Goal: Information Seeking & Learning: Learn about a topic

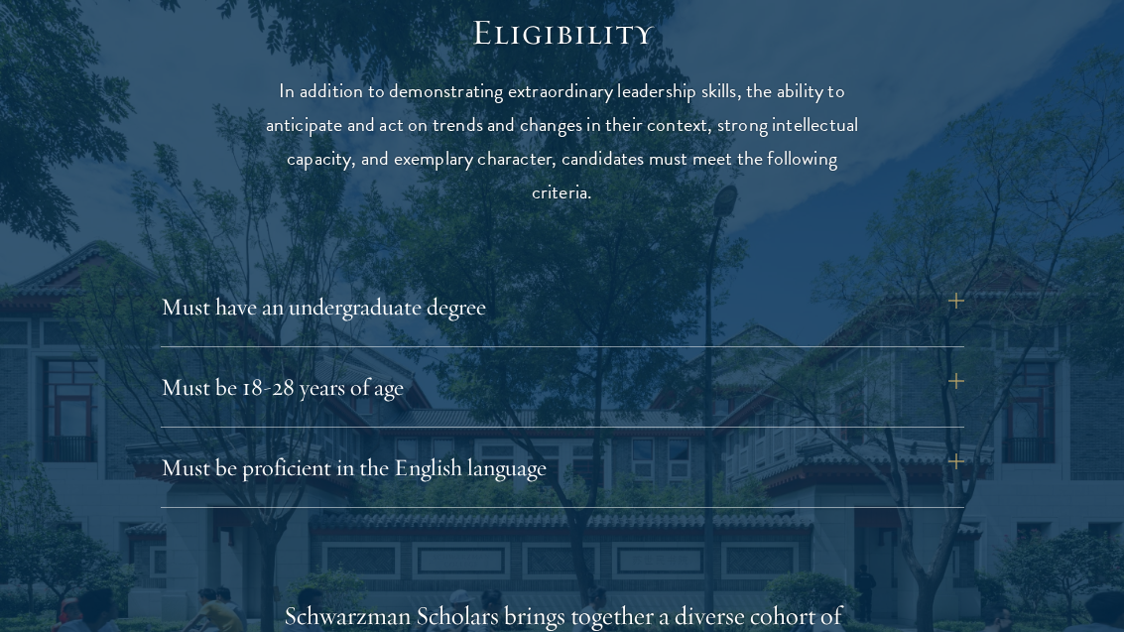
scroll to position [2530, 0]
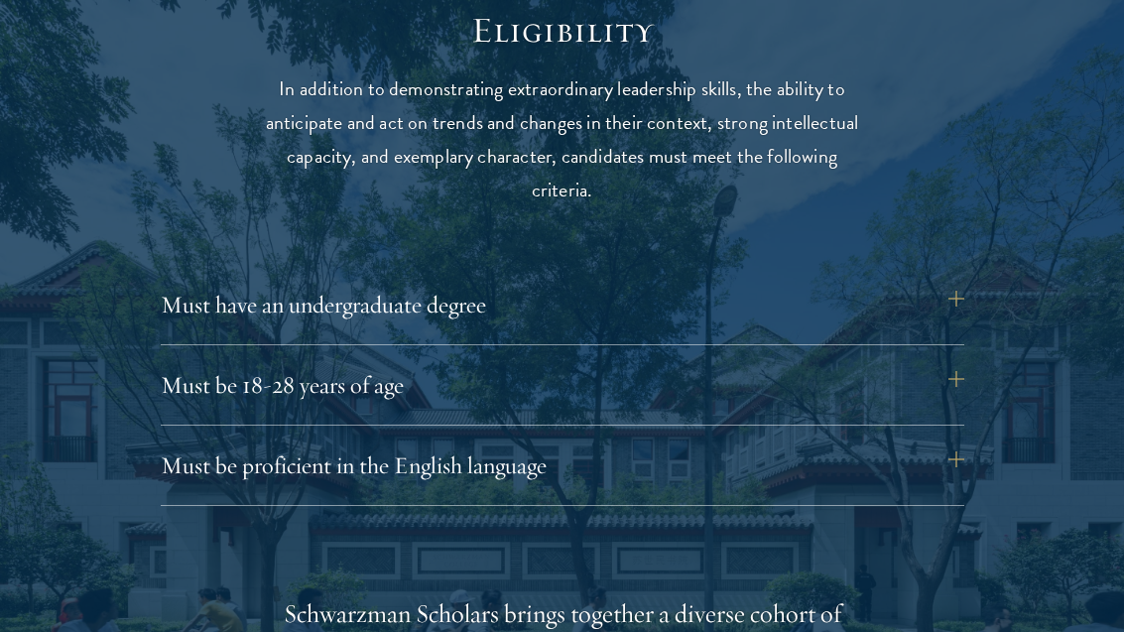
click at [929, 377] on button "Must be 18-28 years of age" at bounding box center [563, 385] width 804 height 48
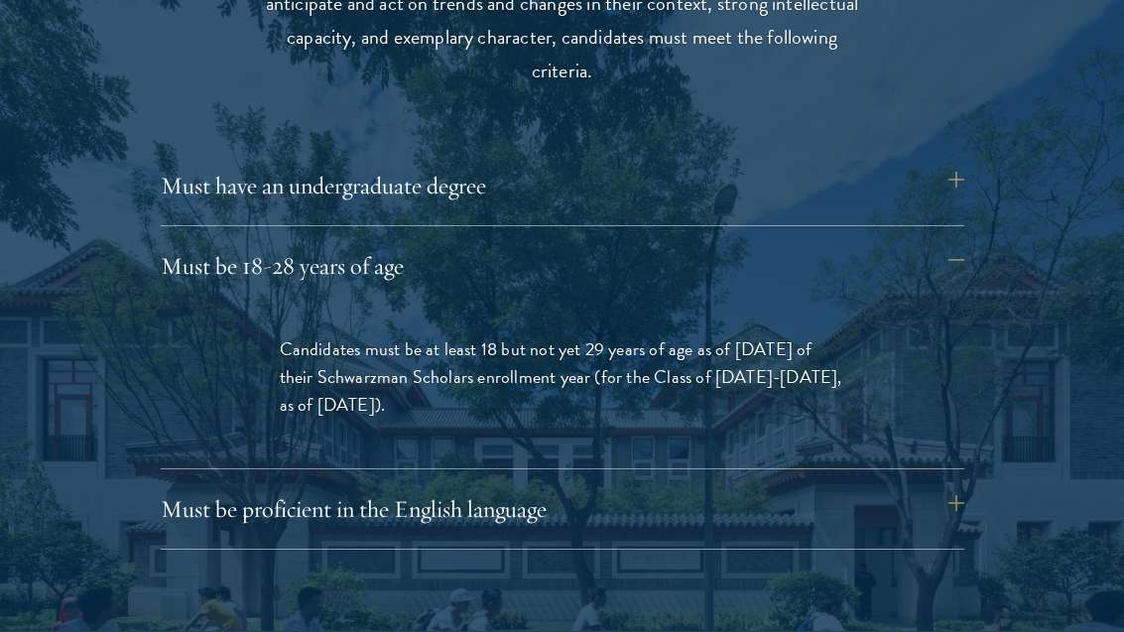
scroll to position [2649, 0]
click at [945, 244] on button "Must be 18-28 years of age" at bounding box center [563, 266] width 804 height 48
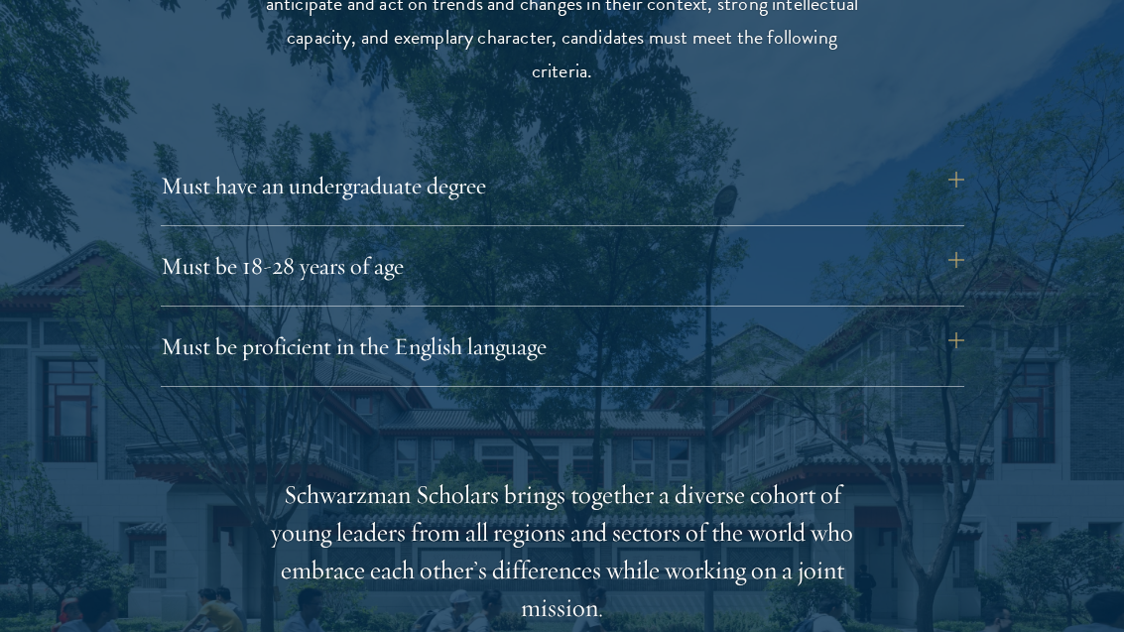
click at [954, 257] on button "Must be 18-28 years of age" at bounding box center [563, 266] width 804 height 48
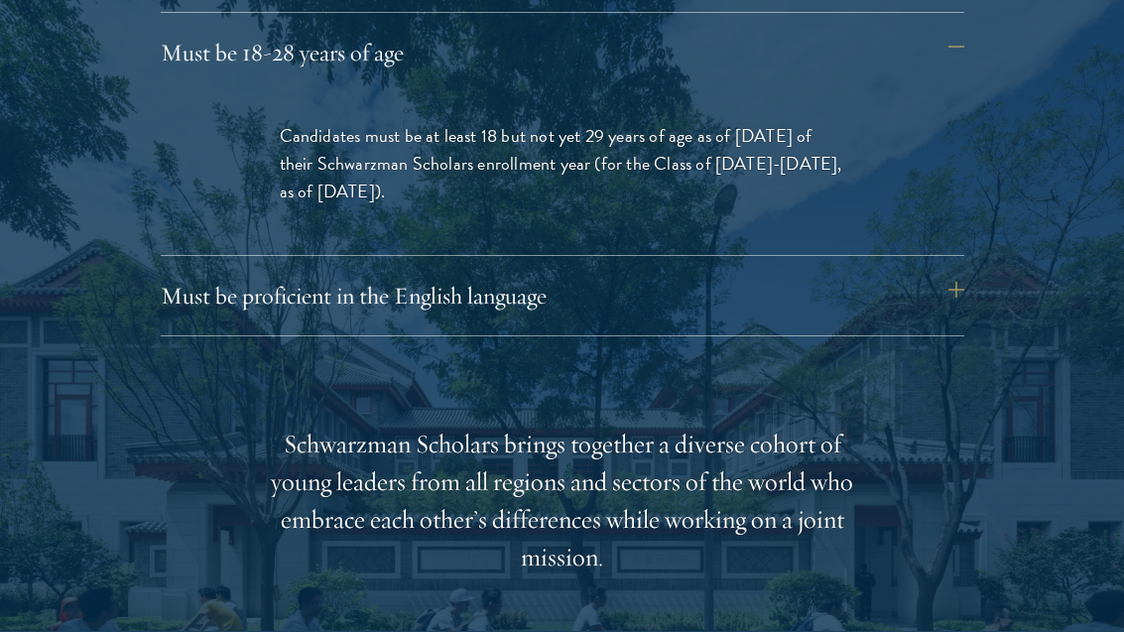
scroll to position [2862, 0]
click at [949, 287] on button "Must be proficient in the English language" at bounding box center [563, 296] width 804 height 48
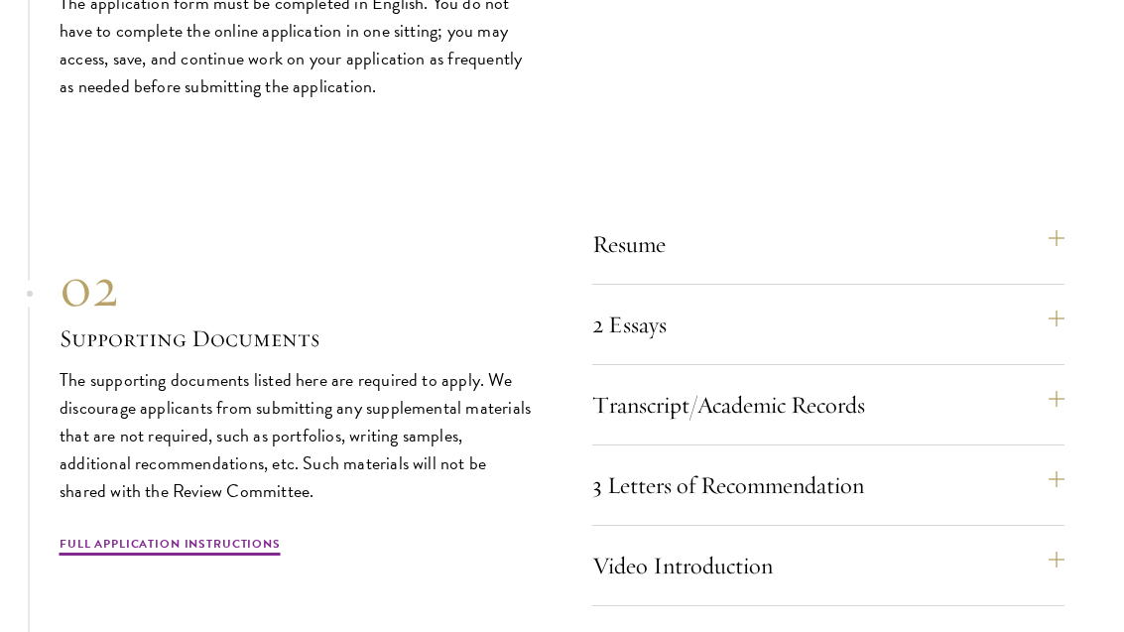
scroll to position [6271, 0]
click at [1058, 471] on button "3 Letters of Recommendation" at bounding box center [828, 485] width 473 height 48
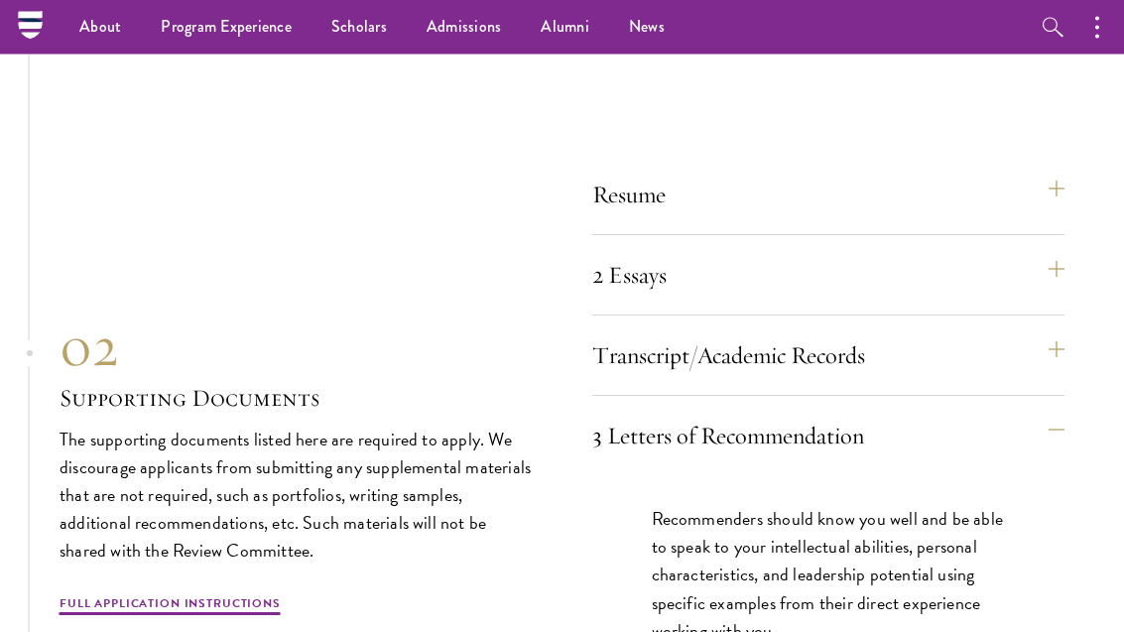
scroll to position [5825, 0]
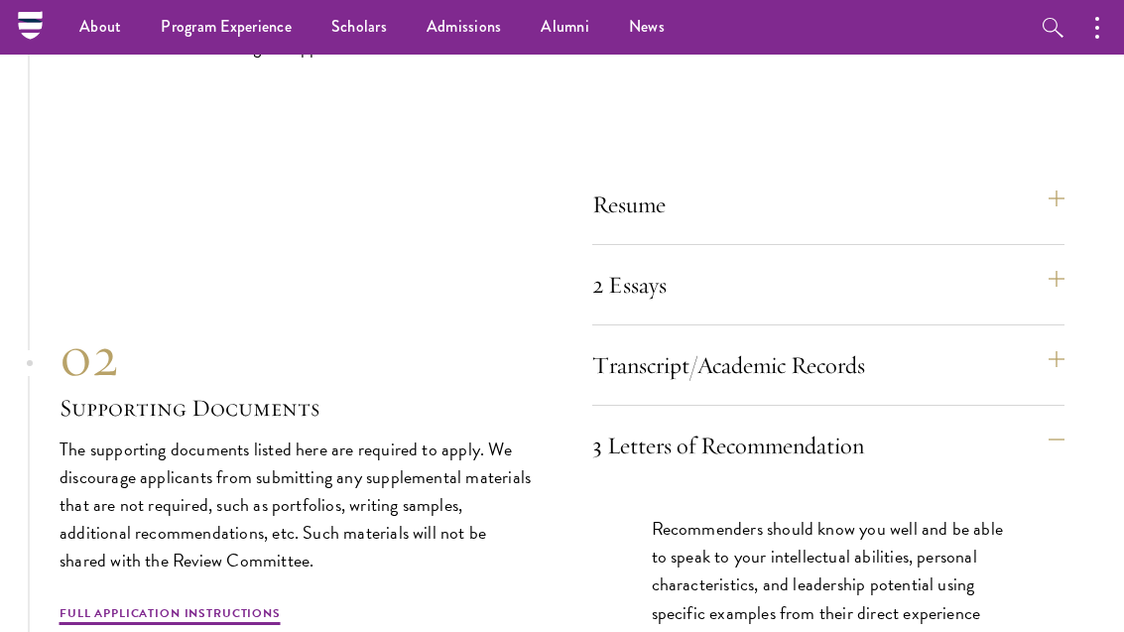
click at [1058, 277] on button "2 Essays" at bounding box center [828, 285] width 473 height 48
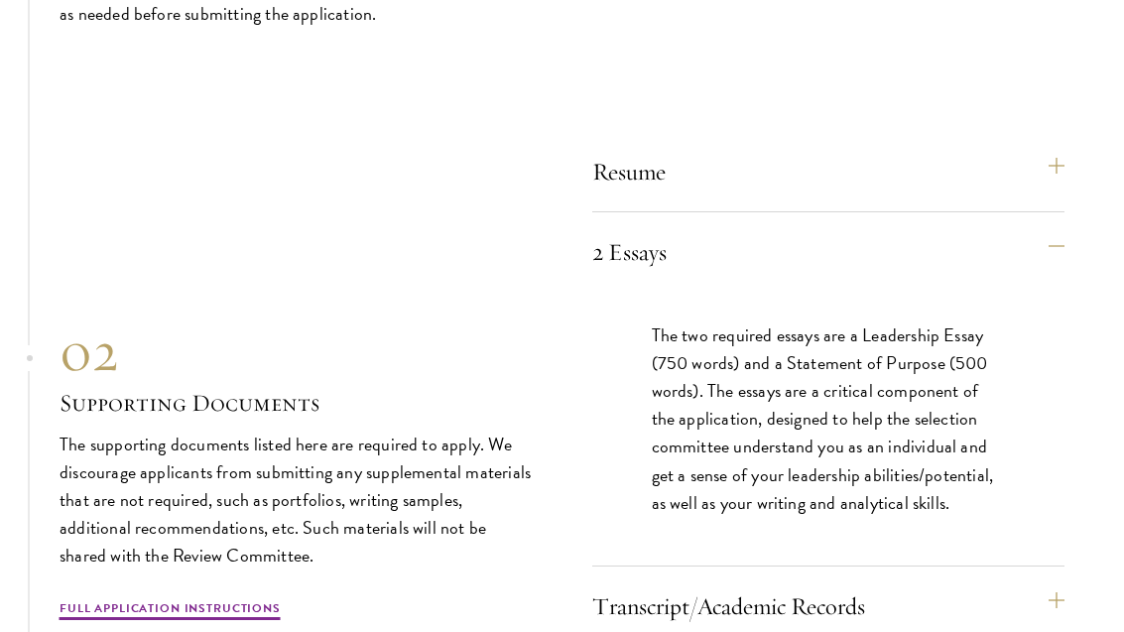
scroll to position [5859, 0]
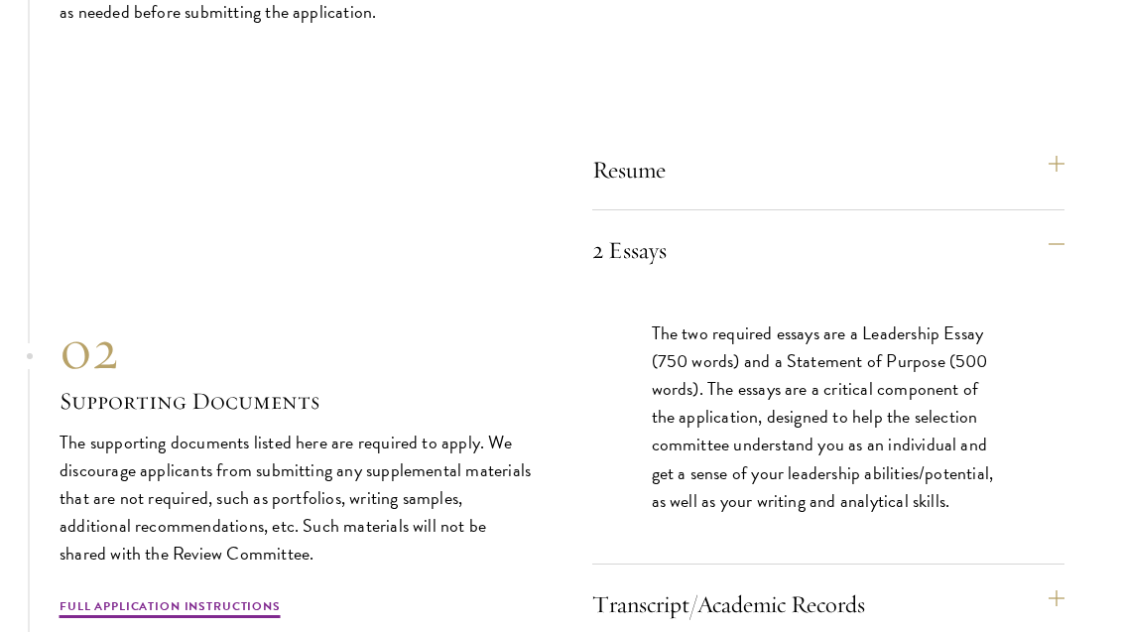
click at [1048, 232] on button "2 Essays" at bounding box center [828, 251] width 473 height 48
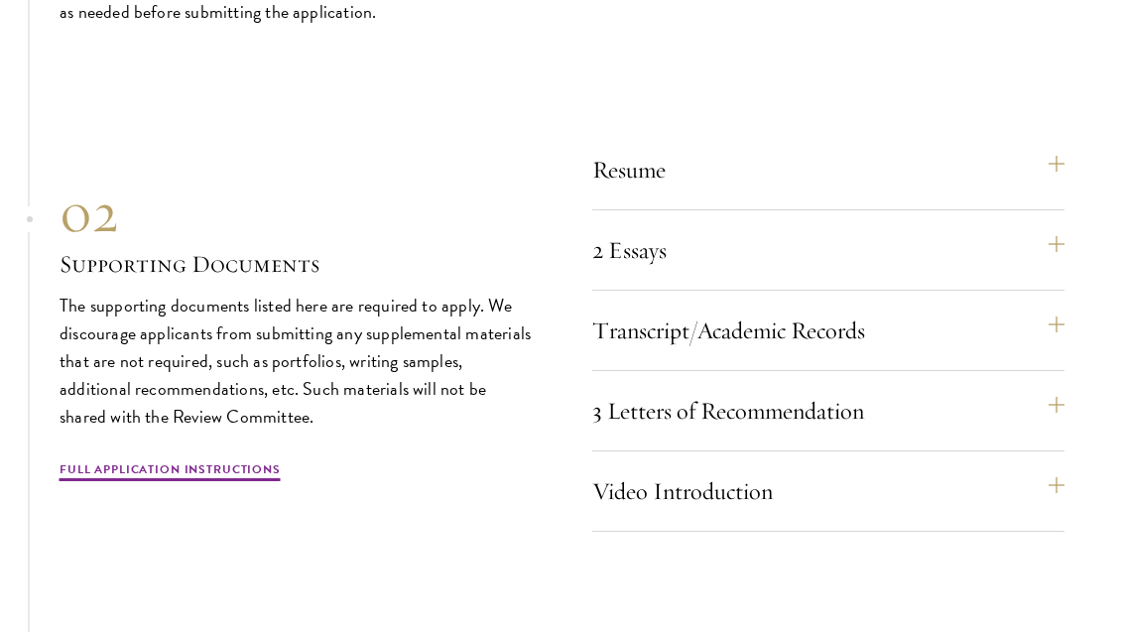
click at [1057, 146] on button "Resume" at bounding box center [828, 170] width 473 height 48
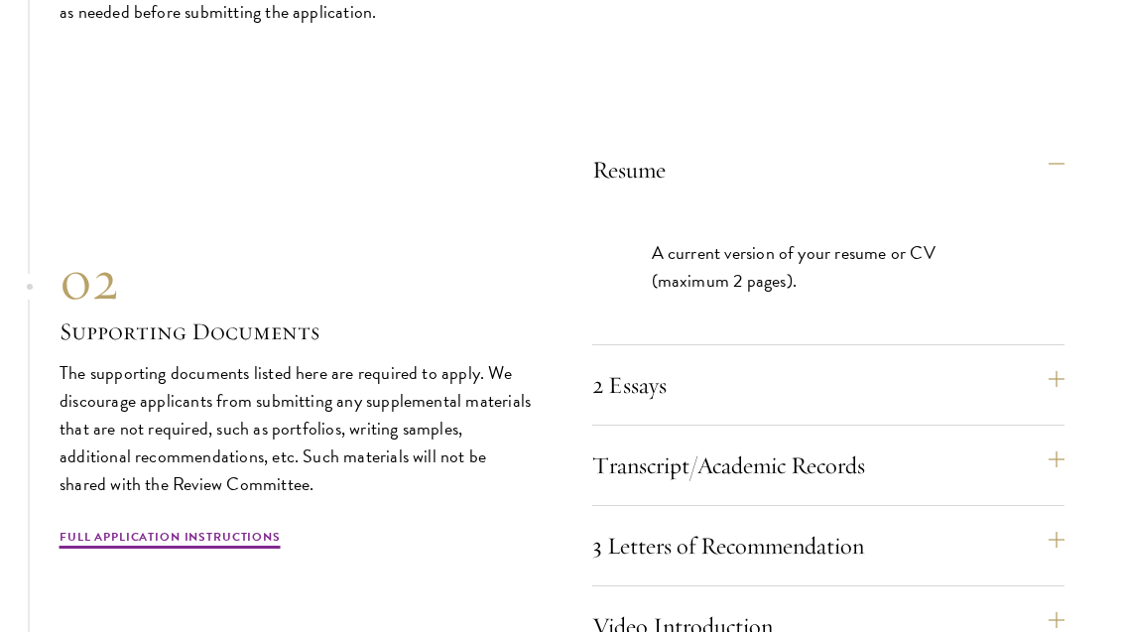
click at [1064, 151] on button "Resume" at bounding box center [828, 170] width 473 height 48
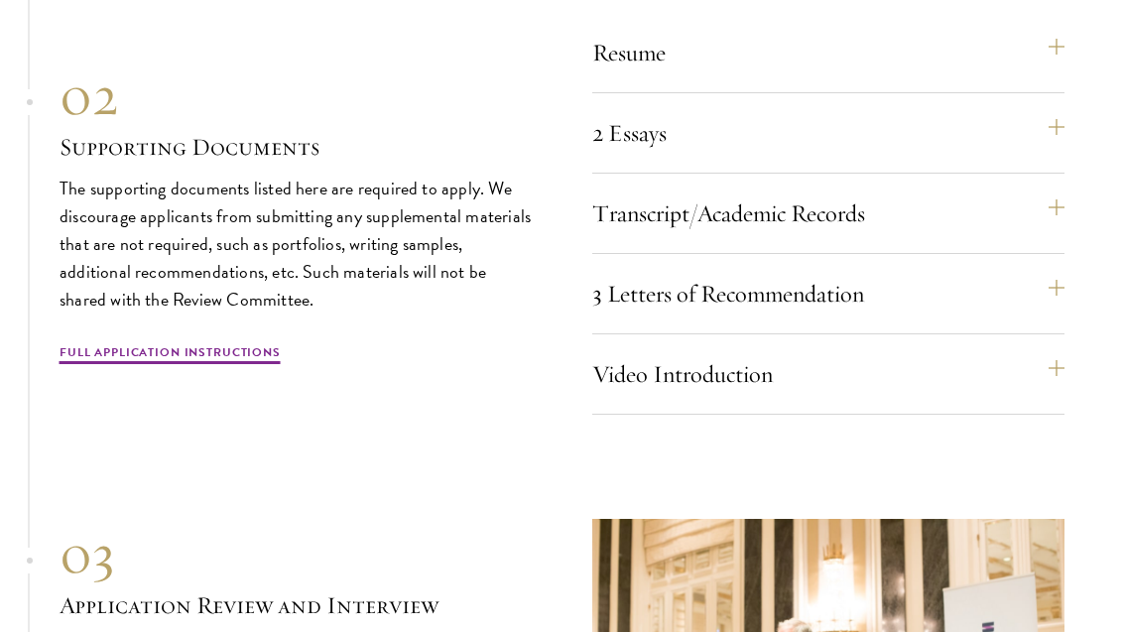
scroll to position [5980, 0]
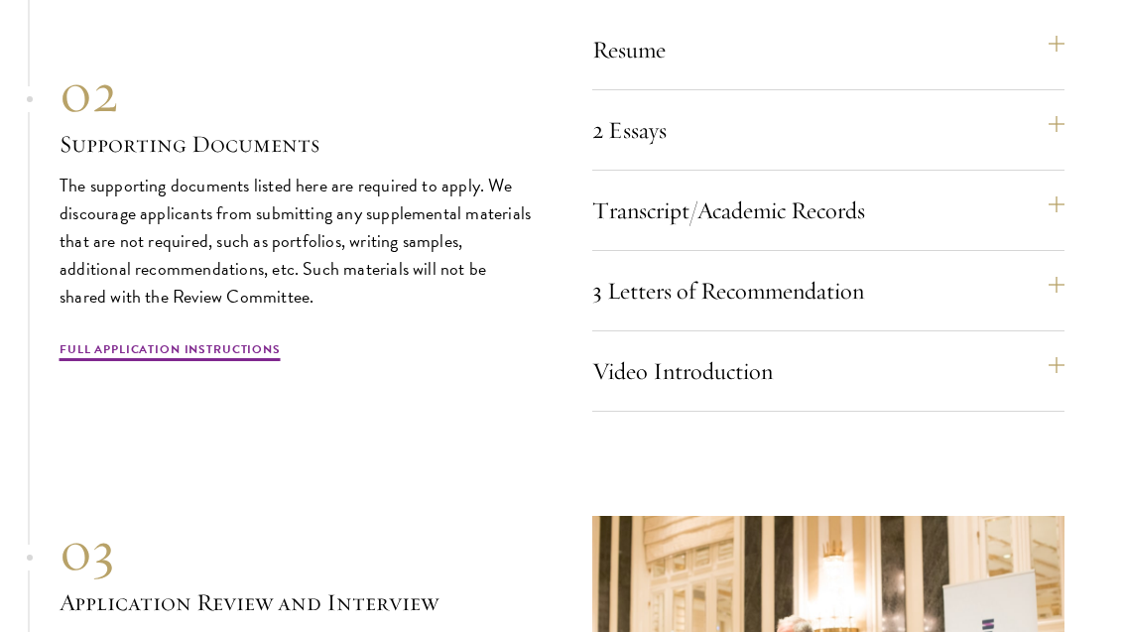
click at [1038, 199] on button "Transcript/Academic Records" at bounding box center [828, 211] width 473 height 48
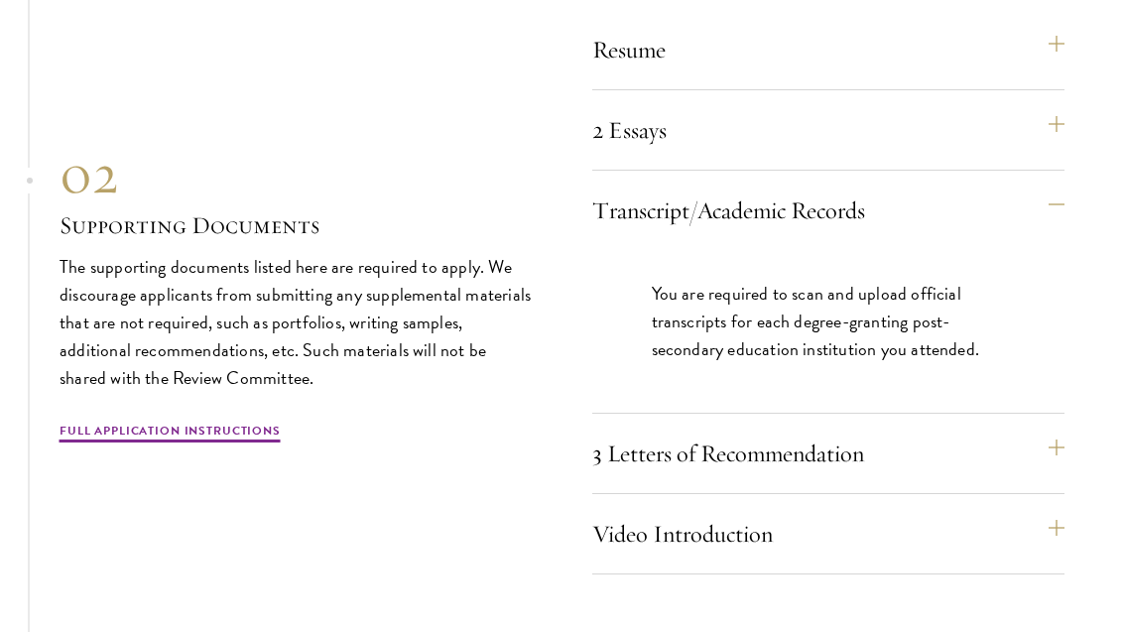
click at [1040, 187] on button "Transcript/Academic Records" at bounding box center [828, 211] width 473 height 48
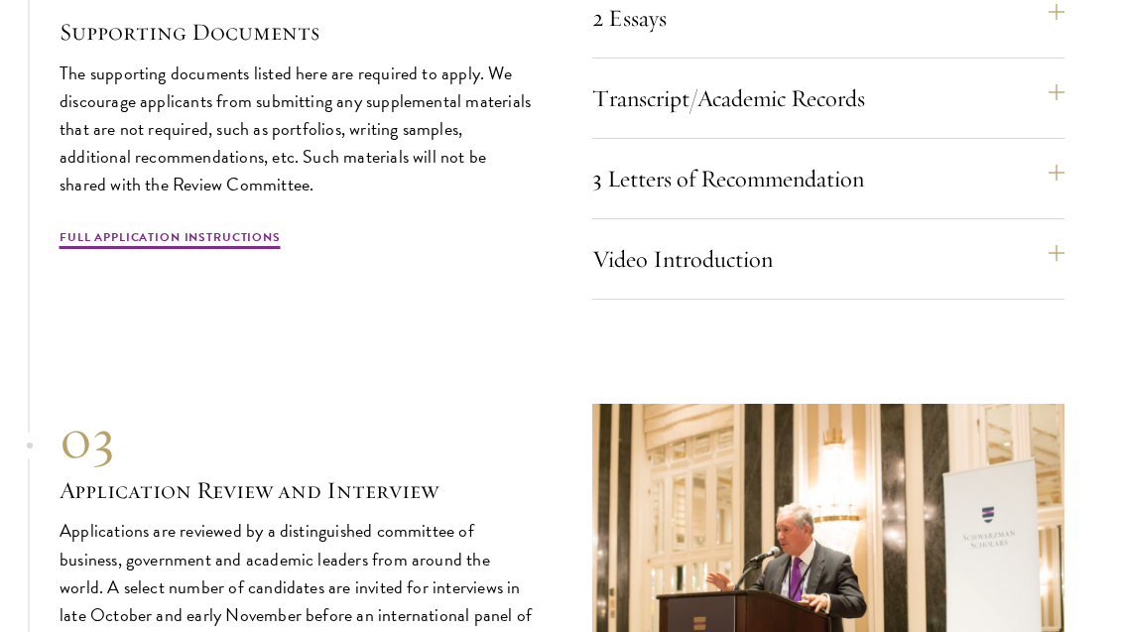
scroll to position [6095, 0]
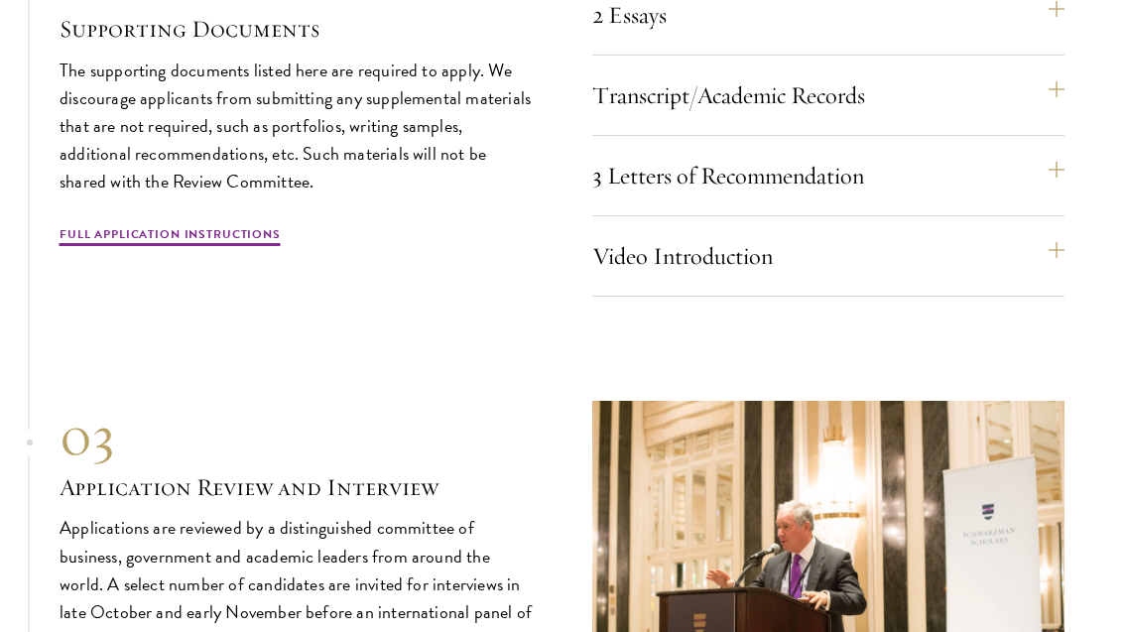
click at [989, 257] on button "Video Introduction" at bounding box center [828, 256] width 473 height 48
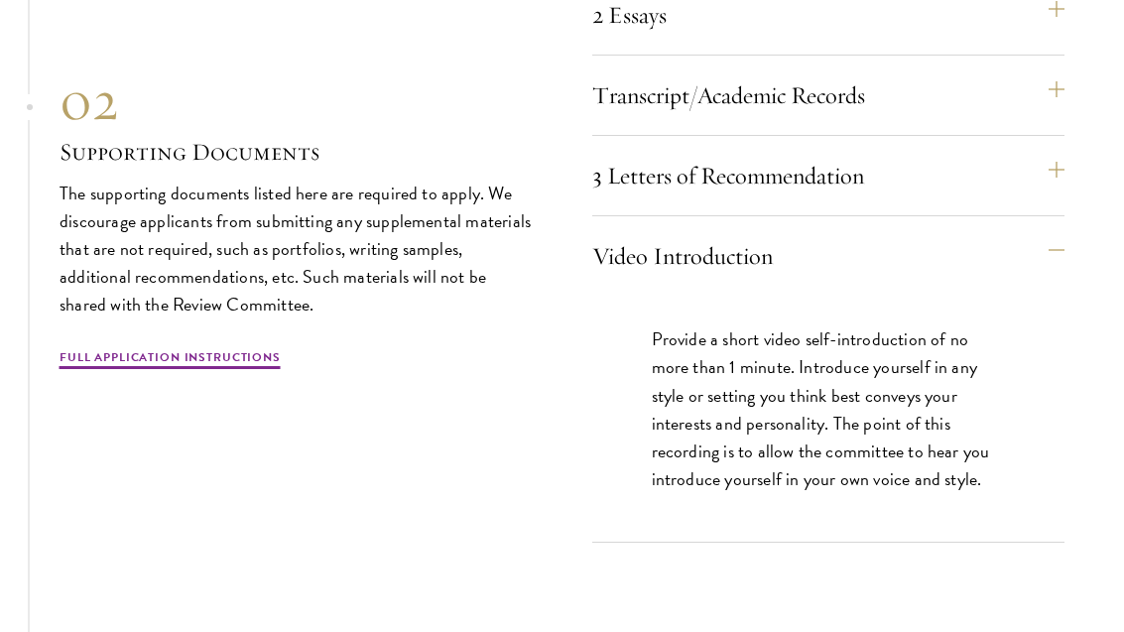
click at [1000, 211] on div "Resume A current version of your resume or CV (maximum 2 pages). 2 Essays The t…" at bounding box center [828, 227] width 473 height 632
click at [1054, 243] on button "Video Introduction" at bounding box center [828, 256] width 473 height 48
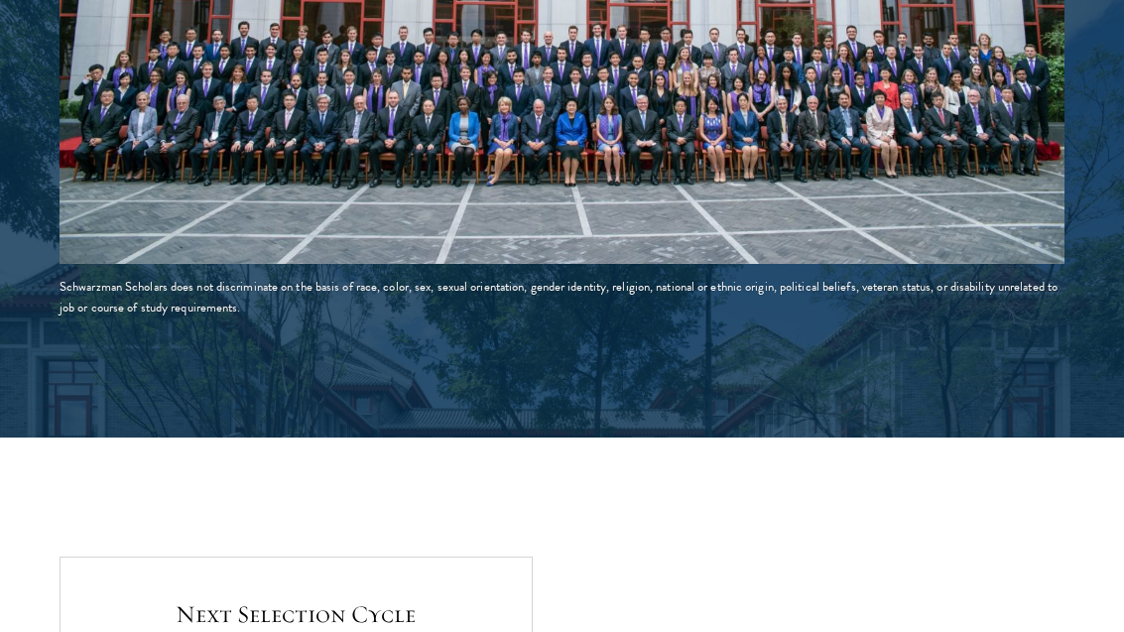
scroll to position [3618, 0]
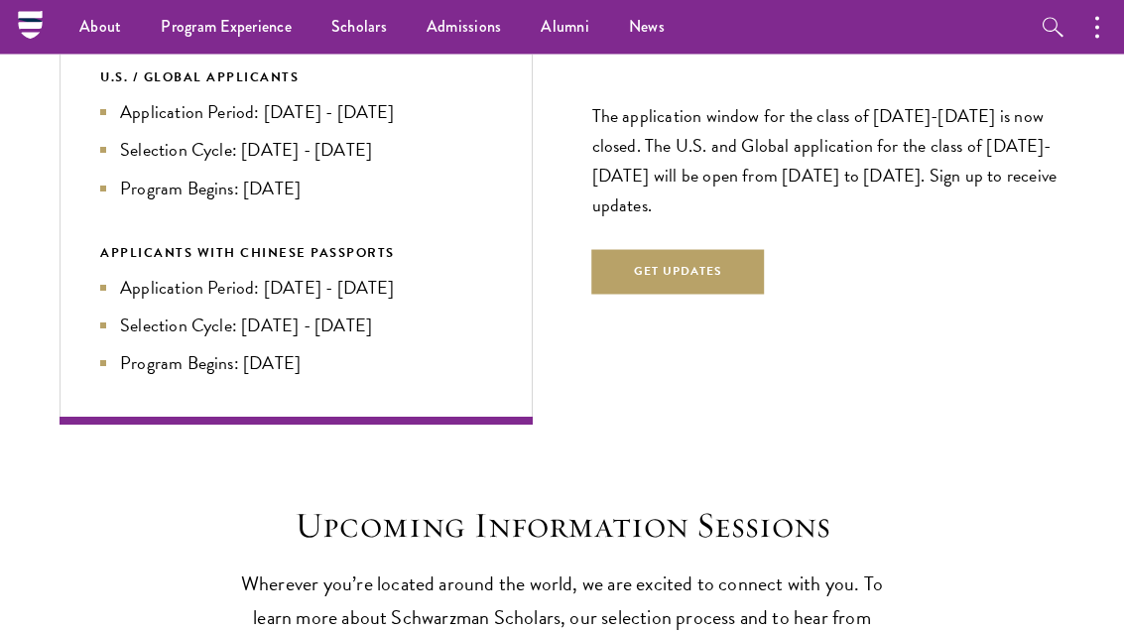
click at [714, 262] on button "Get Updates" at bounding box center [678, 273] width 173 height 45
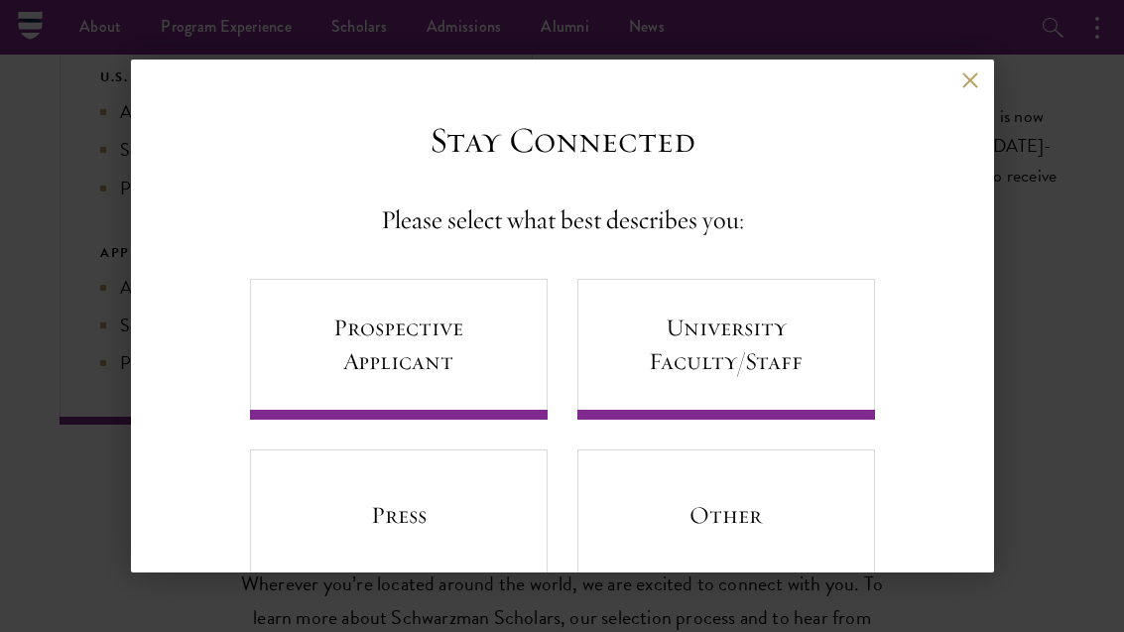
click at [512, 364] on link "Prospective Applicant" at bounding box center [399, 349] width 298 height 141
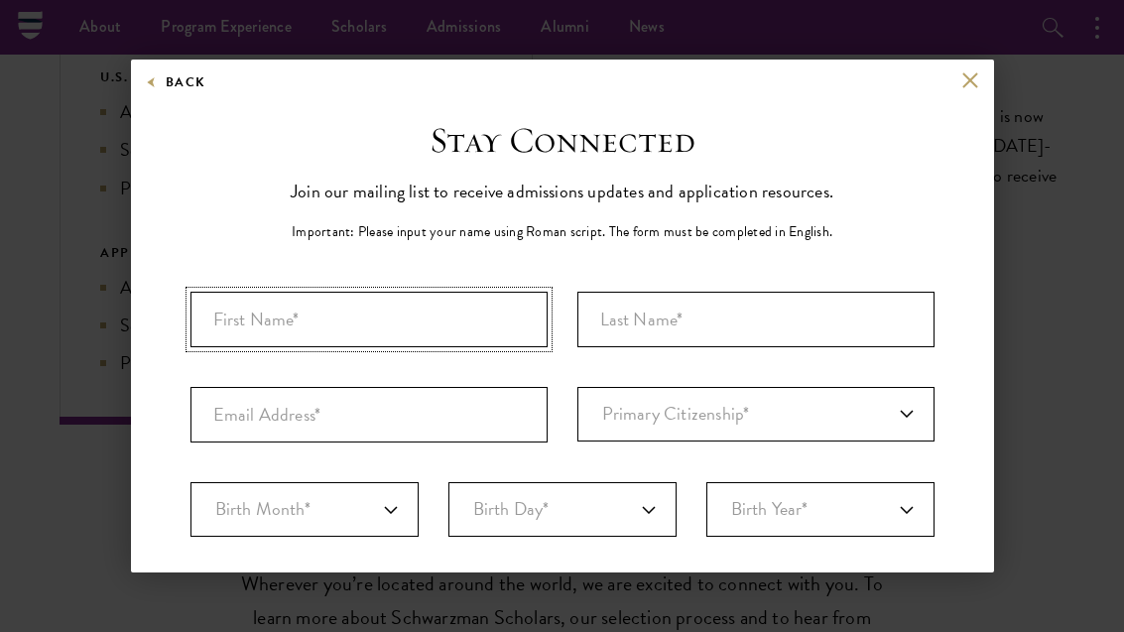
click at [470, 340] on input "First Name*" at bounding box center [368, 320] width 357 height 56
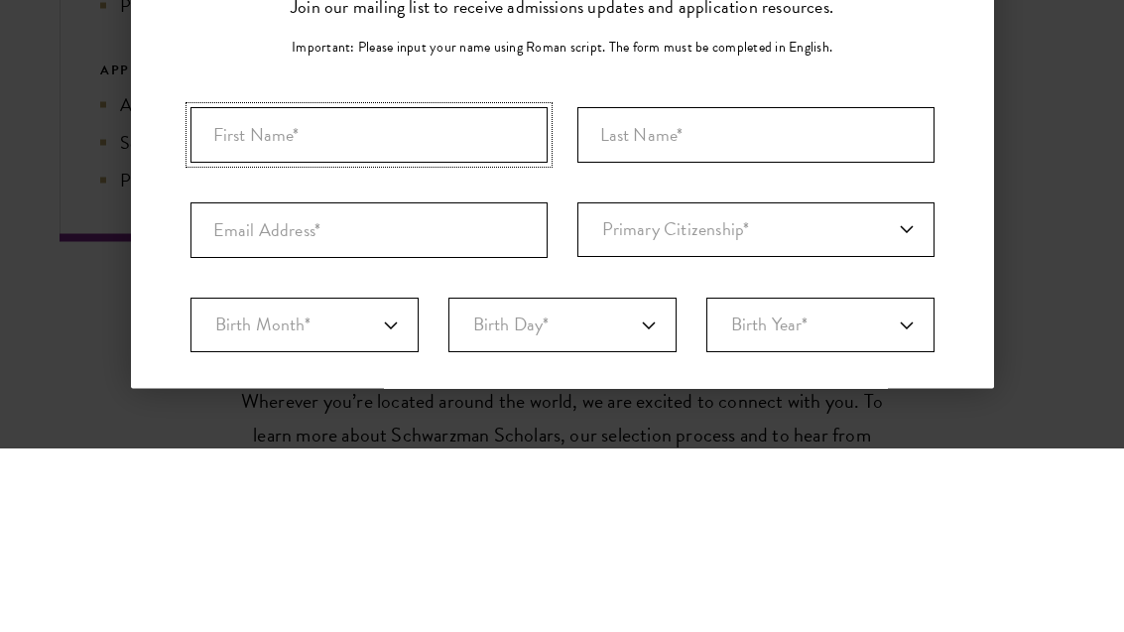
type input "Alec"
type input "Corral"
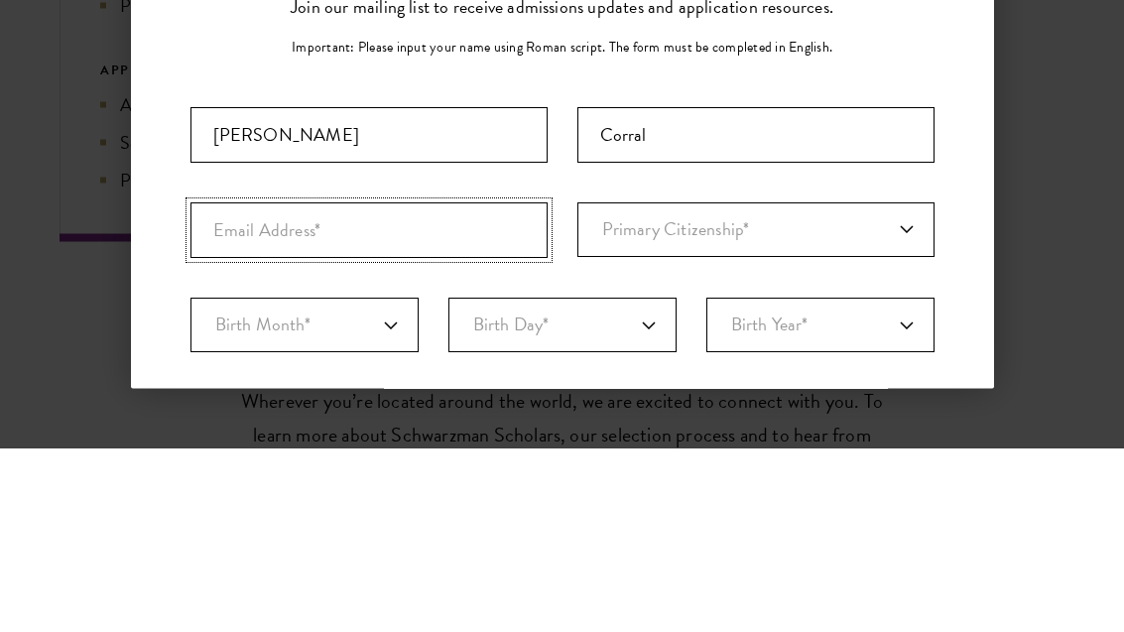
type input "aecorral99@gmail.com"
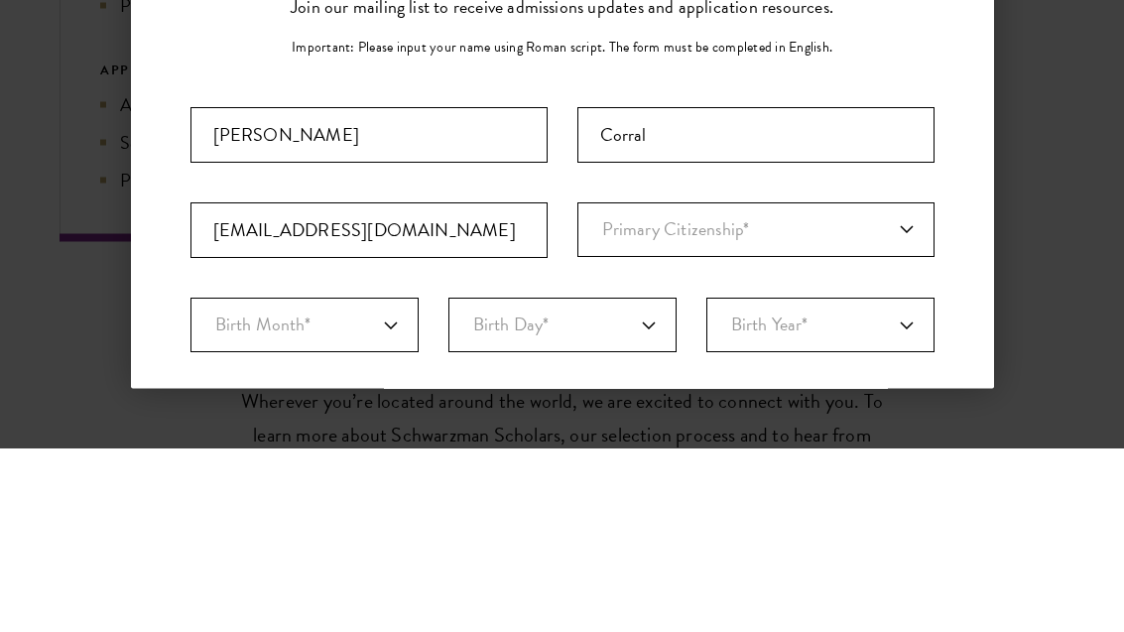
scroll to position [4401, 0]
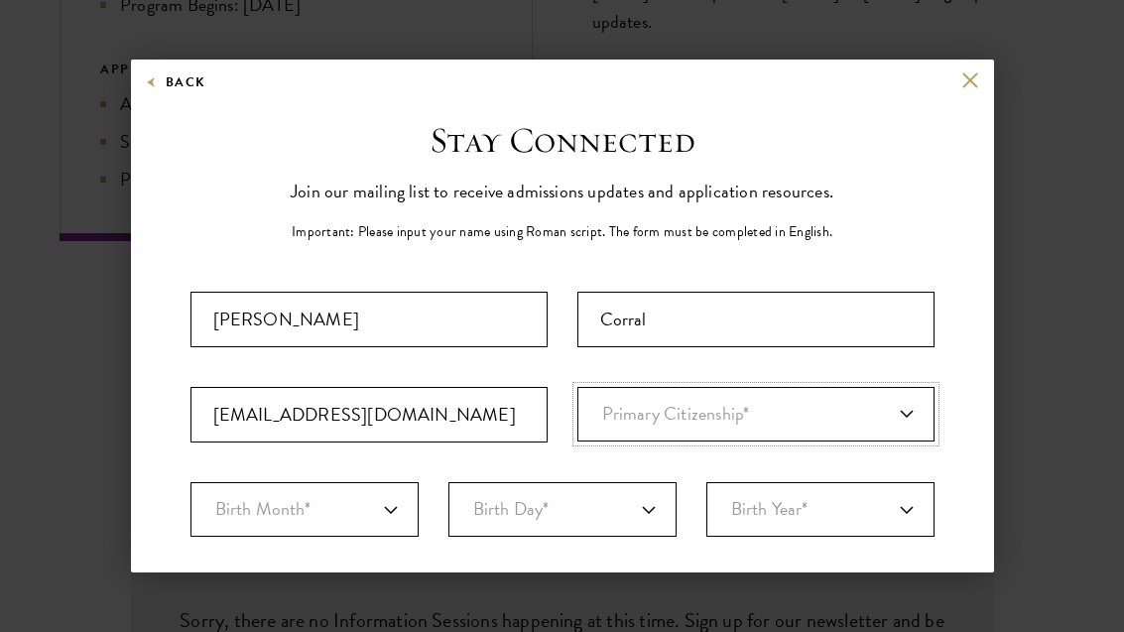
click at [739, 416] on select "Primary Citizenship* Afghanistan Aland Islands Albania Algeria Andorra Angola A…" at bounding box center [755, 414] width 357 height 55
select select "US"
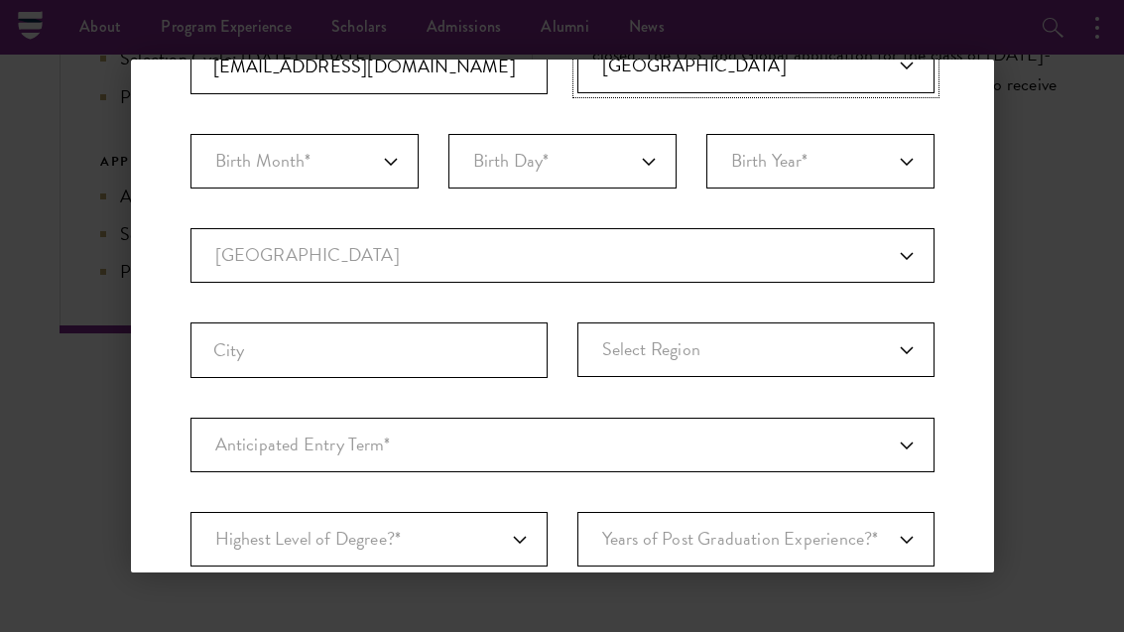
scroll to position [354, 0]
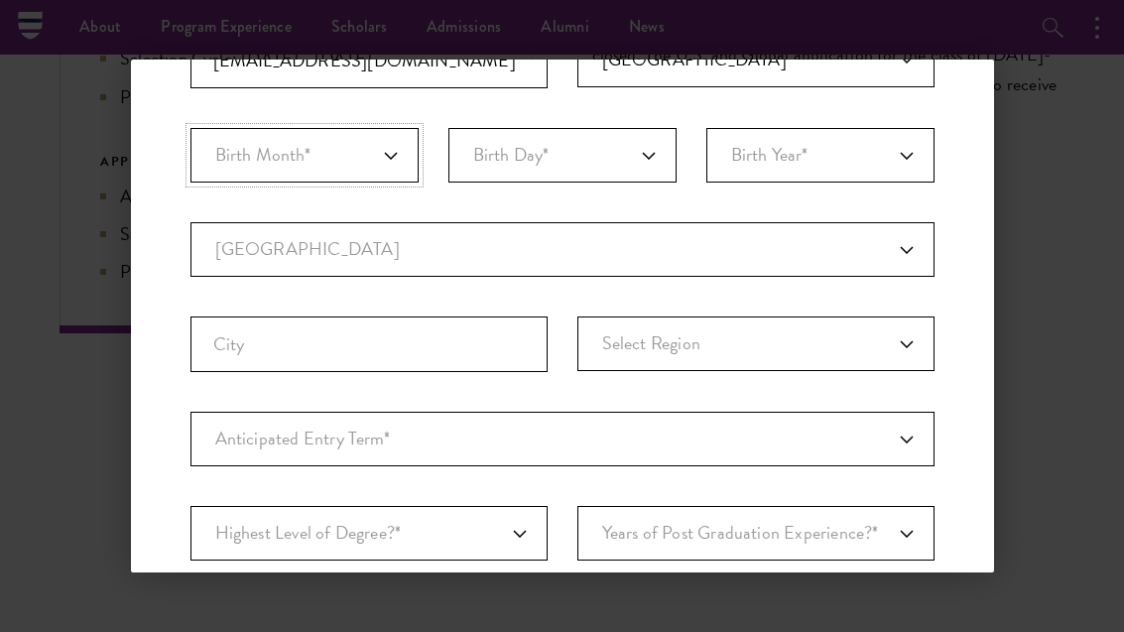
click at [338, 154] on select "Birth Month* January February March April May June July August September Octobe…" at bounding box center [304, 155] width 228 height 55
select select "01"
click at [605, 159] on select "Birth Day* 1 2 3 4 5 6 7 8 9 10 11 12 13 14 15 16 17 18 19 20 21 22 23 24 25 26…" at bounding box center [562, 155] width 228 height 55
select select "21"
click at [840, 163] on select "Birth Year* 2025 2024 2023 2022 2021 2020 2019 2018 2017 2016 2015 2014 2013 20…" at bounding box center [820, 155] width 228 height 55
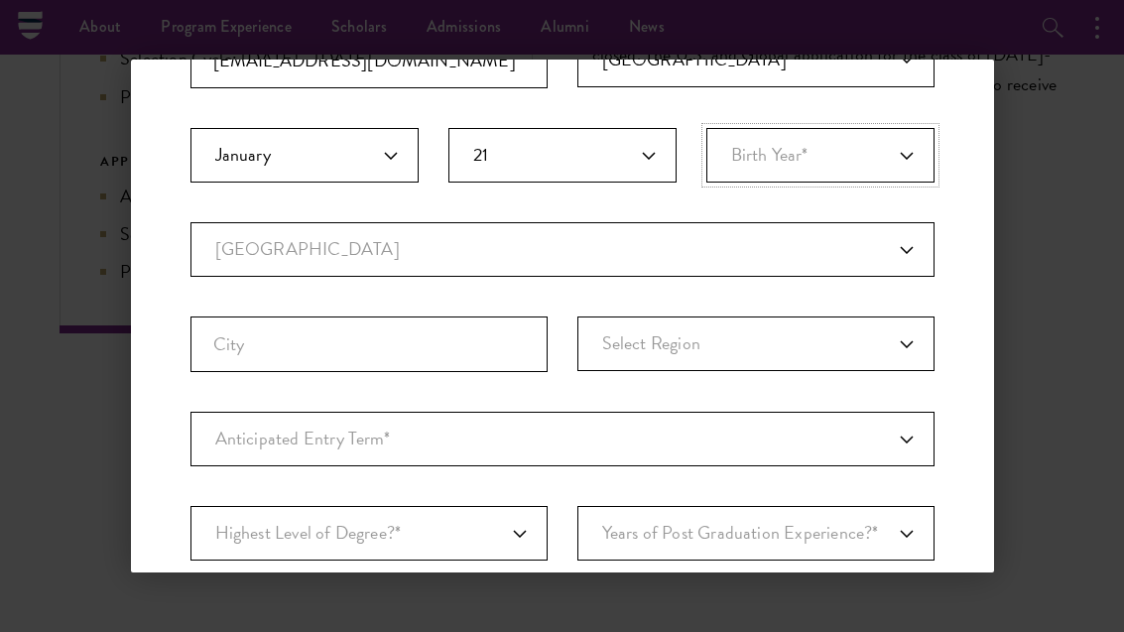
select select "1999"
click at [663, 273] on select "Current Country Afghanistan Aland Islands Albania Algeria Andorra Angola Anguil…" at bounding box center [562, 249] width 744 height 55
select select "US"
select select
click at [487, 352] on input "City" at bounding box center [368, 344] width 357 height 56
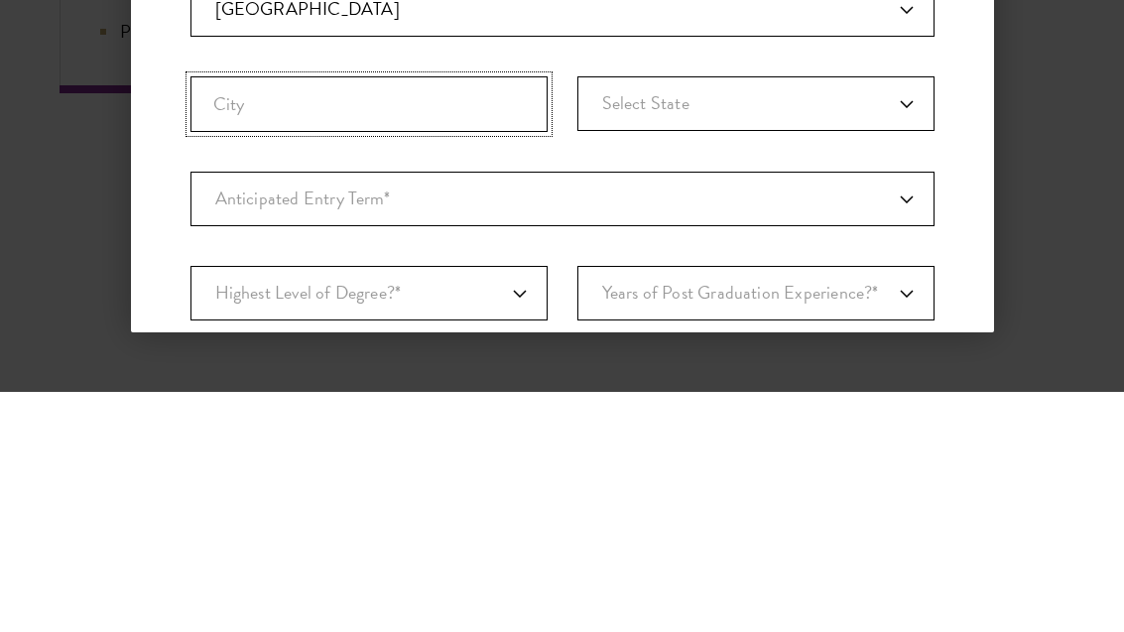
type input "Socorro"
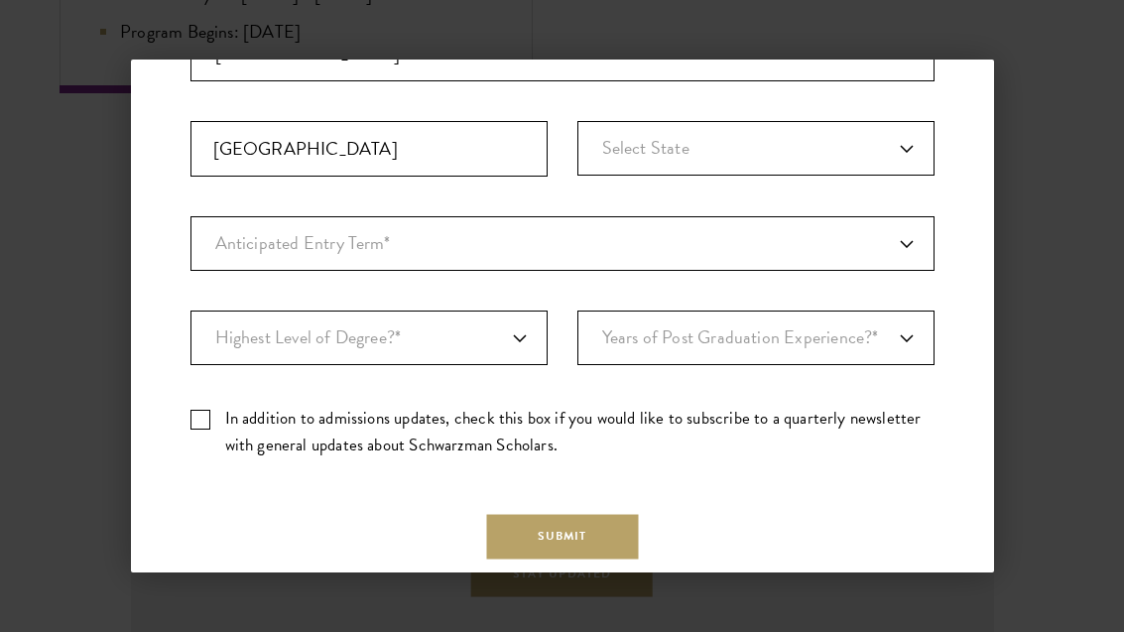
scroll to position [542, 0]
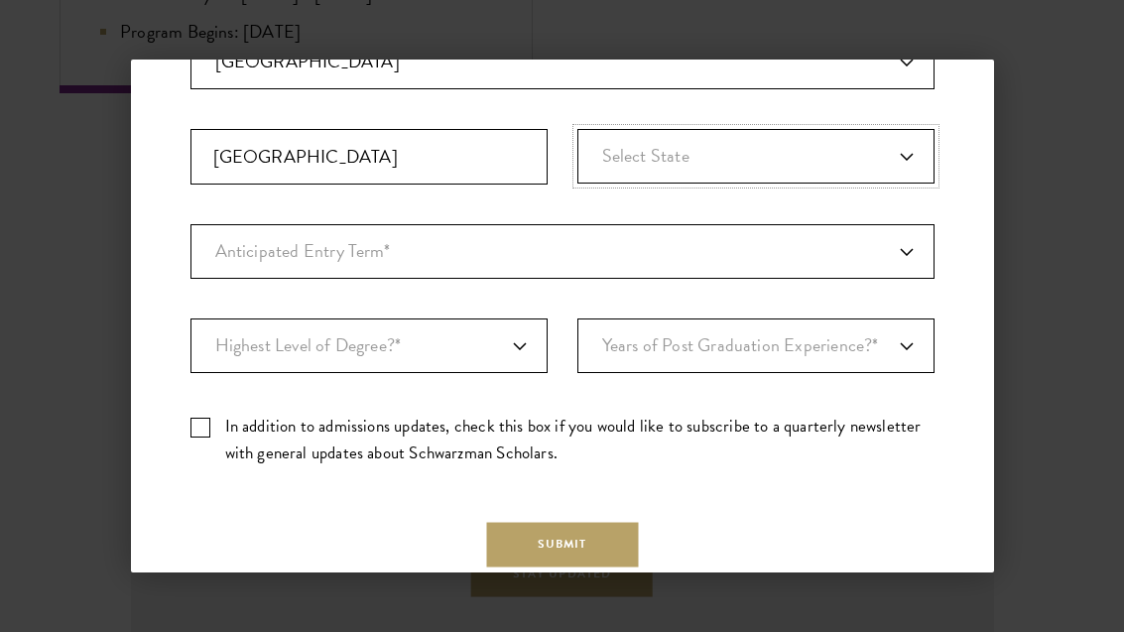
click at [753, 162] on select "Select State Alabama Alaska American Samoa APO/FPO (AA) APO/FPO (AE) APO/FPO (A…" at bounding box center [755, 156] width 357 height 55
select select "TX"
click at [633, 255] on select "Anticipated Entry Term* August 2026 (Application opens April 2025) Just Explori…" at bounding box center [562, 251] width 744 height 55
select select "a6790467-ebe7-4045-a56a-66c1cae98076"
click at [513, 343] on select "Highest Level of Degree?* PHD Bachelor's Master's Current Undergraduate Student" at bounding box center [368, 345] width 357 height 55
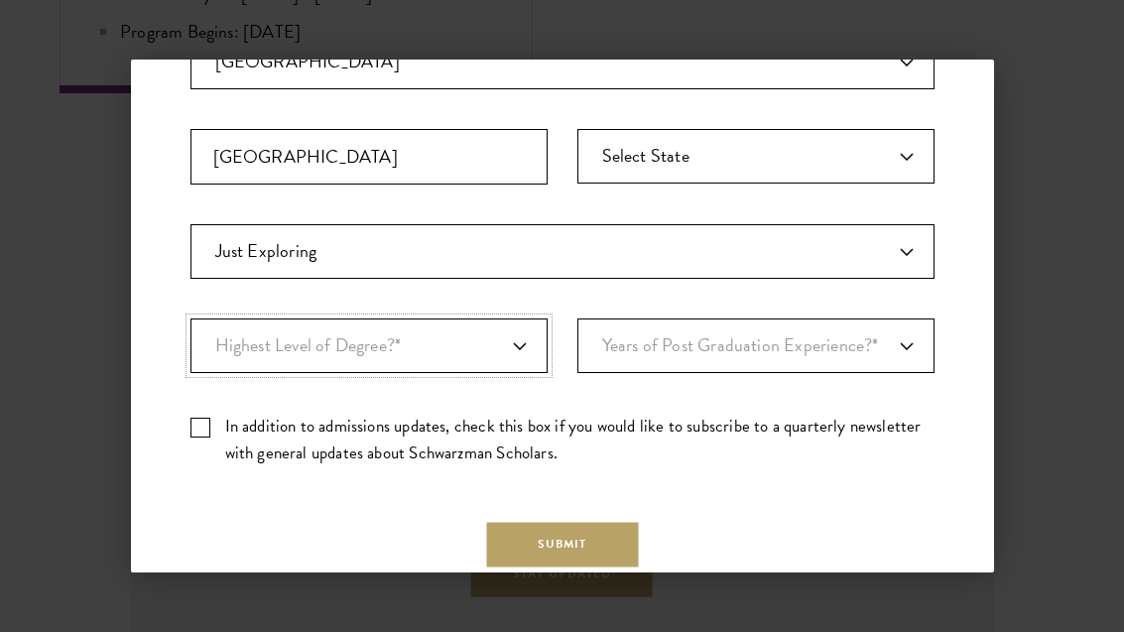
select select "009547fe-3364-4351-8e81-63abea734008"
click at [806, 355] on select "Years of Post Graduation Experience?* 1 2 3 4 5 6 7 8 9 10" at bounding box center [755, 345] width 357 height 55
select select "2"
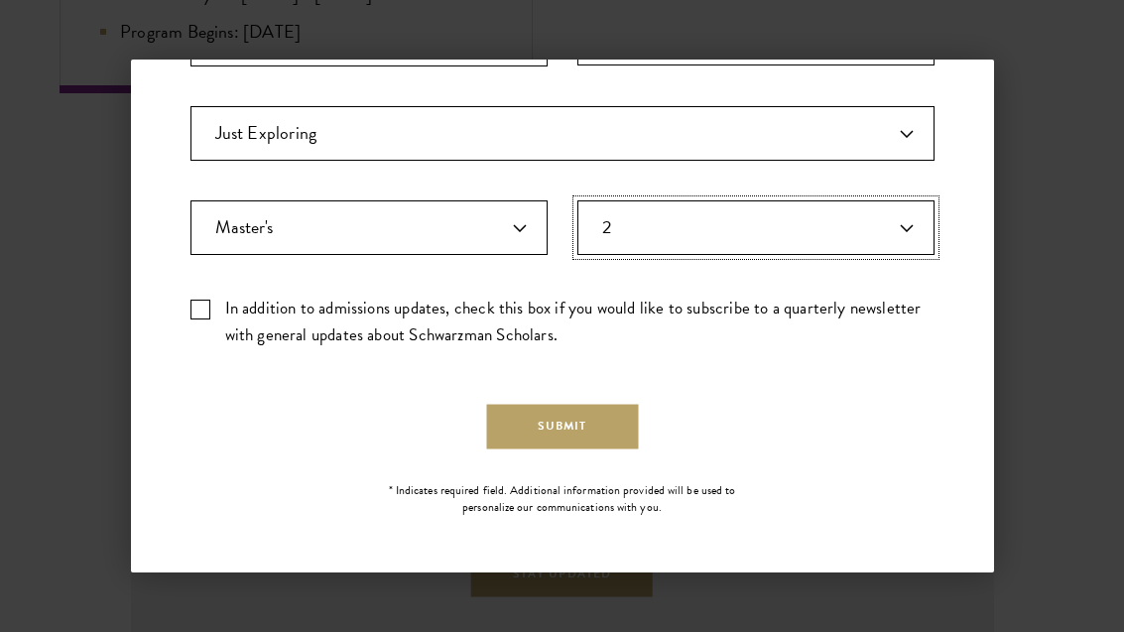
scroll to position [659, 0]
click at [223, 319] on label "In addition to admissions updates, check this box if you would like to subscrib…" at bounding box center [562, 323] width 744 height 54
click at [223, 309] on input "In addition to admissions updates, check this box if you would like to subscrib…" at bounding box center [562, 302] width 744 height 13
checkbox input "true"
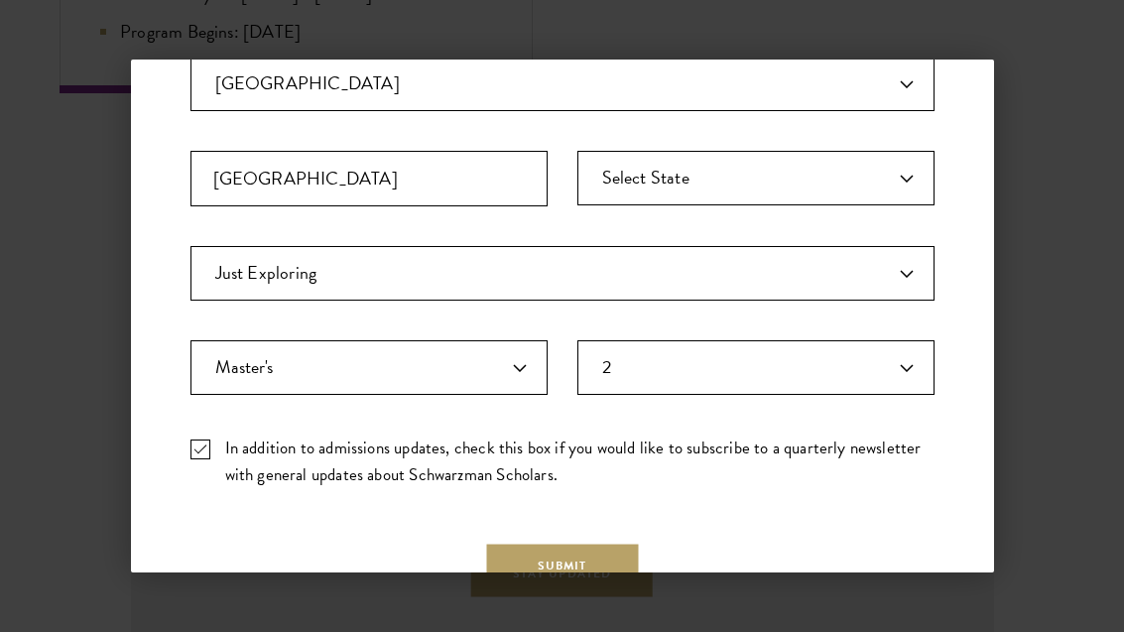
scroll to position [518, 0]
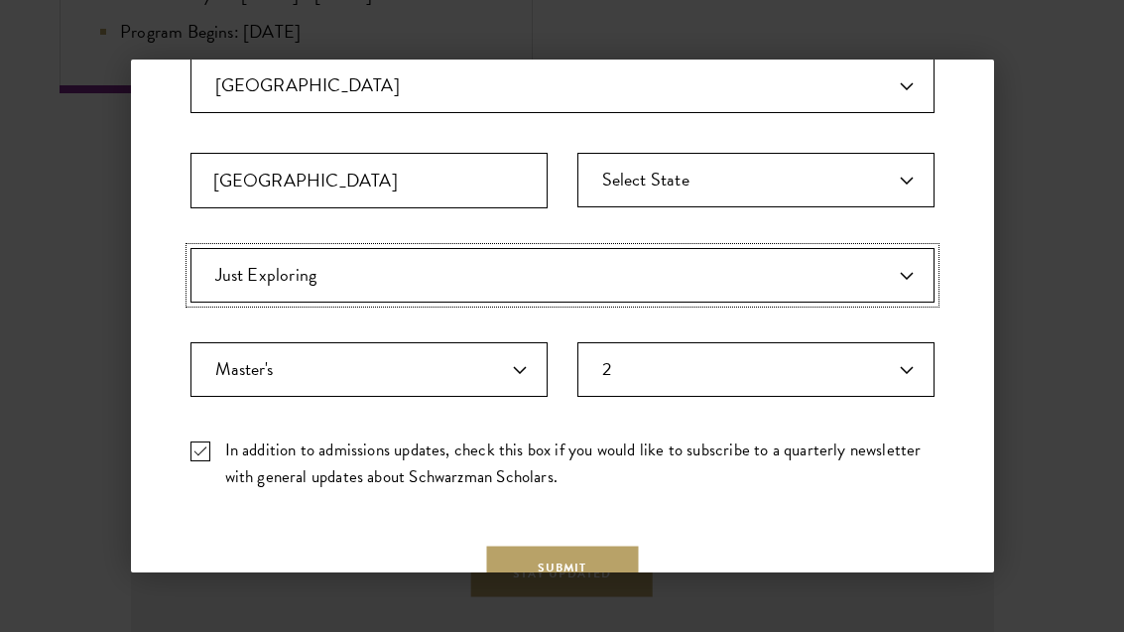
click at [836, 265] on select "Anticipated Entry Term* August 2026 (Application opens April 2025) Just Explori…" at bounding box center [562, 275] width 744 height 55
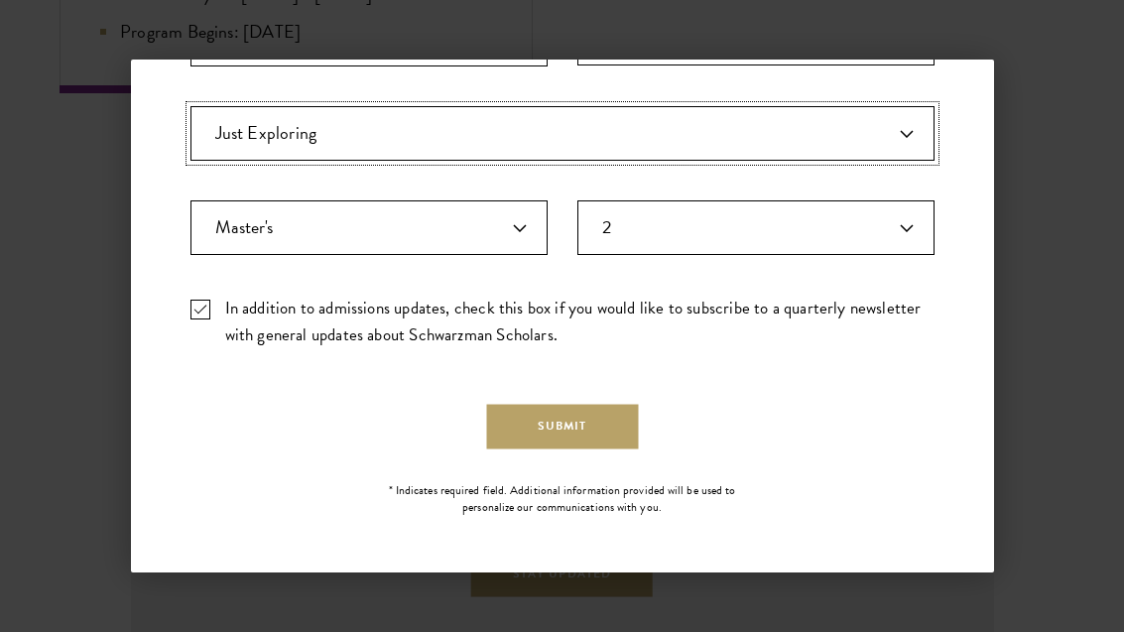
scroll to position [659, 0]
click at [597, 434] on button "Submit" at bounding box center [562, 427] width 152 height 45
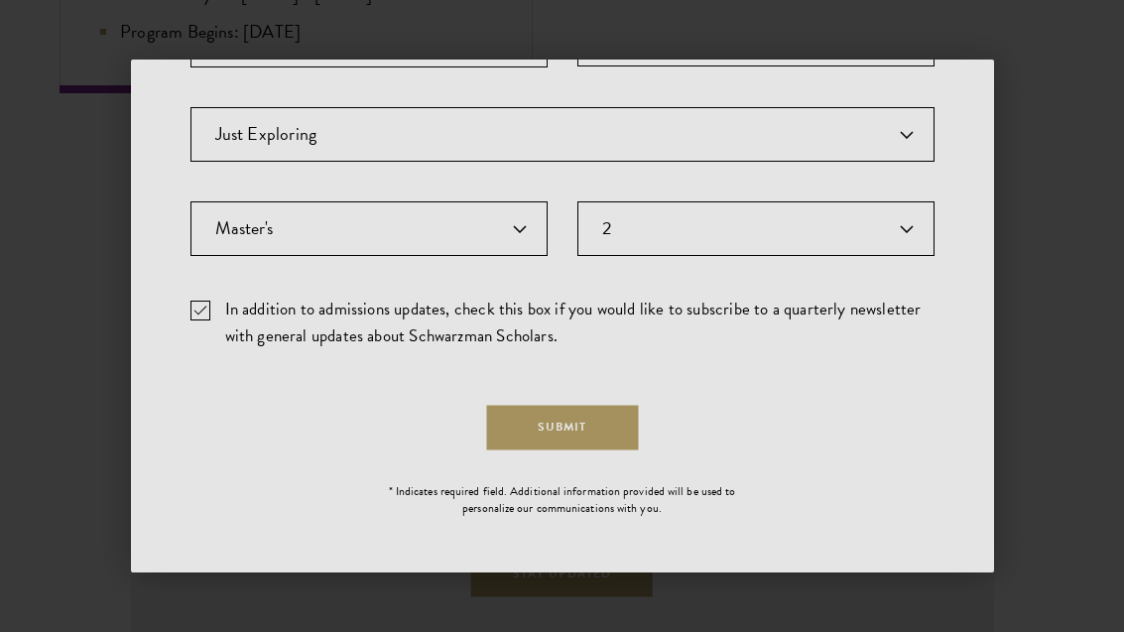
scroll to position [4181, 0]
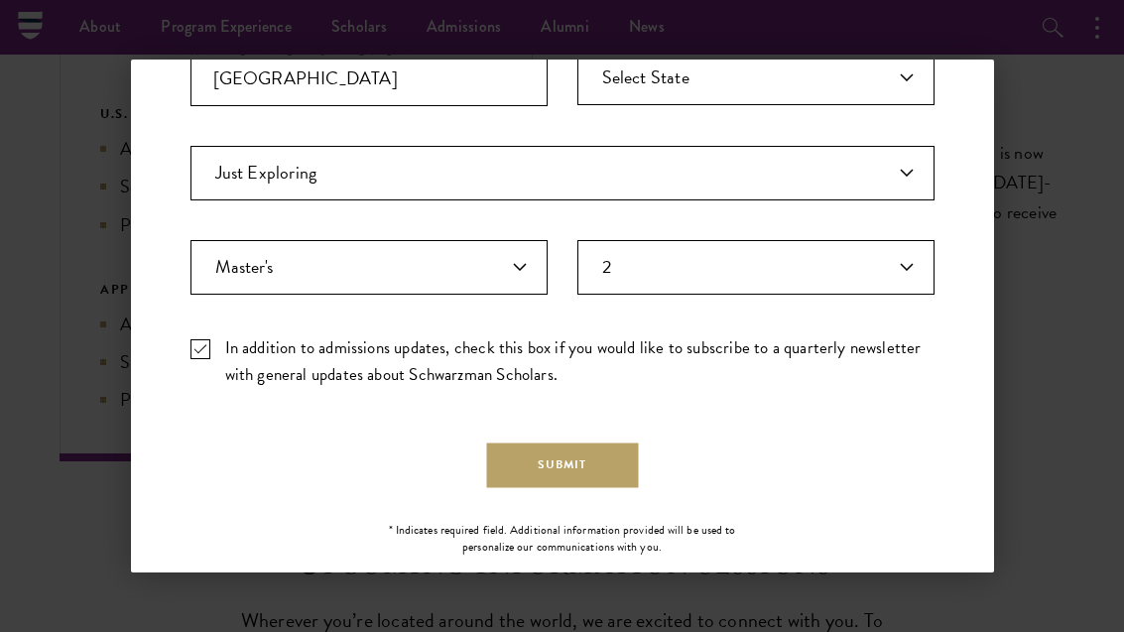
click at [568, 453] on button "Submit" at bounding box center [562, 465] width 152 height 45
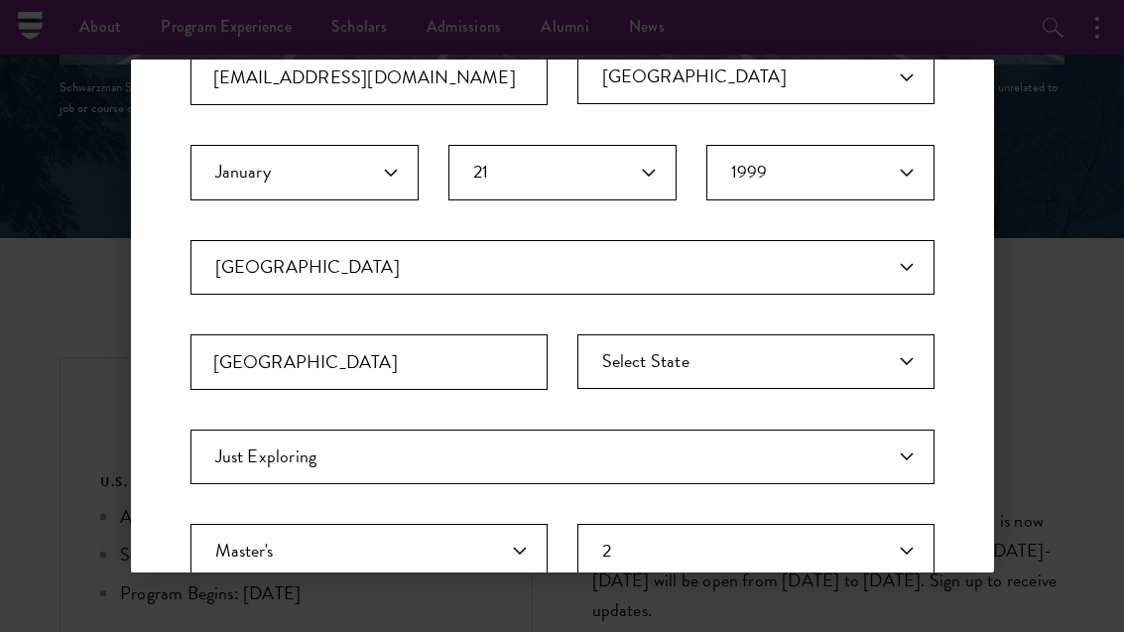
scroll to position [393, 0]
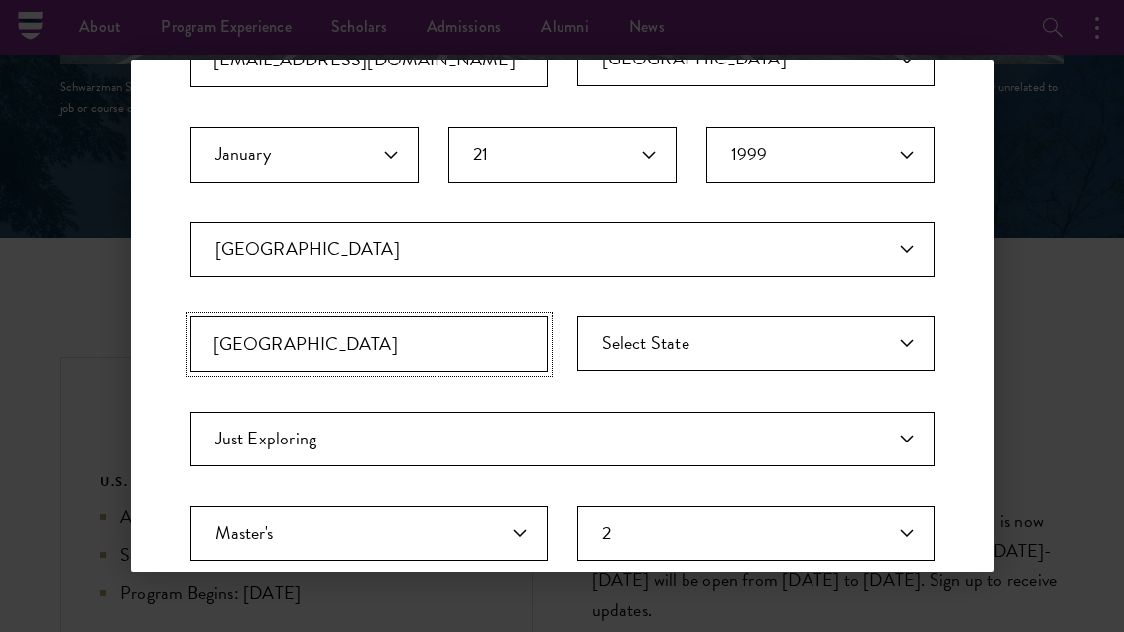
click at [462, 347] on input "Socorro" at bounding box center [368, 344] width 357 height 56
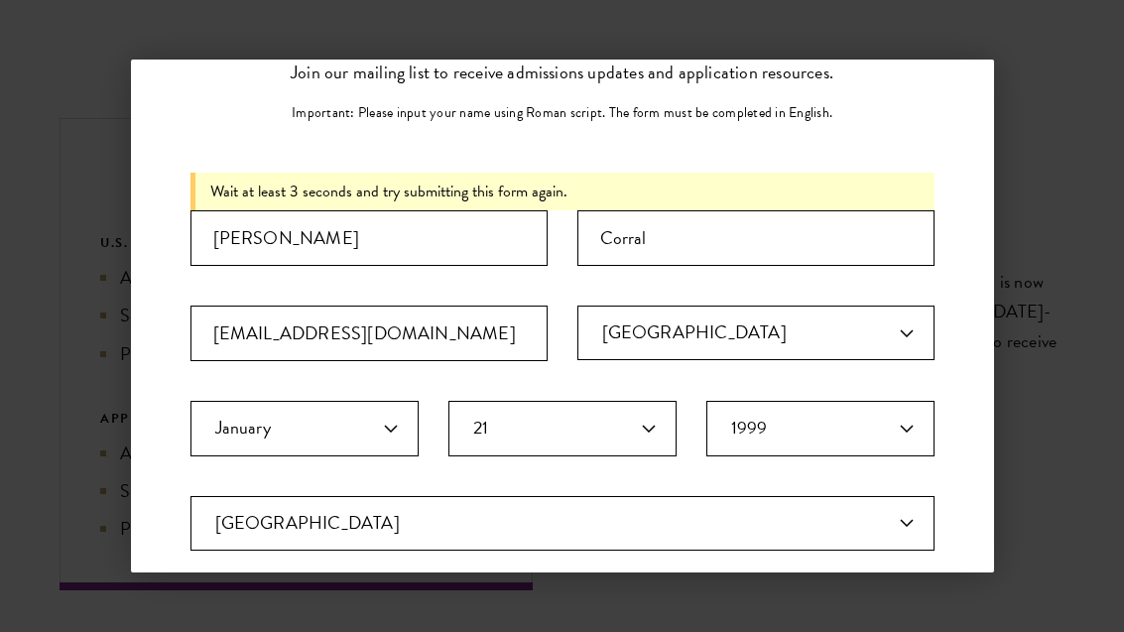
scroll to position [114, 0]
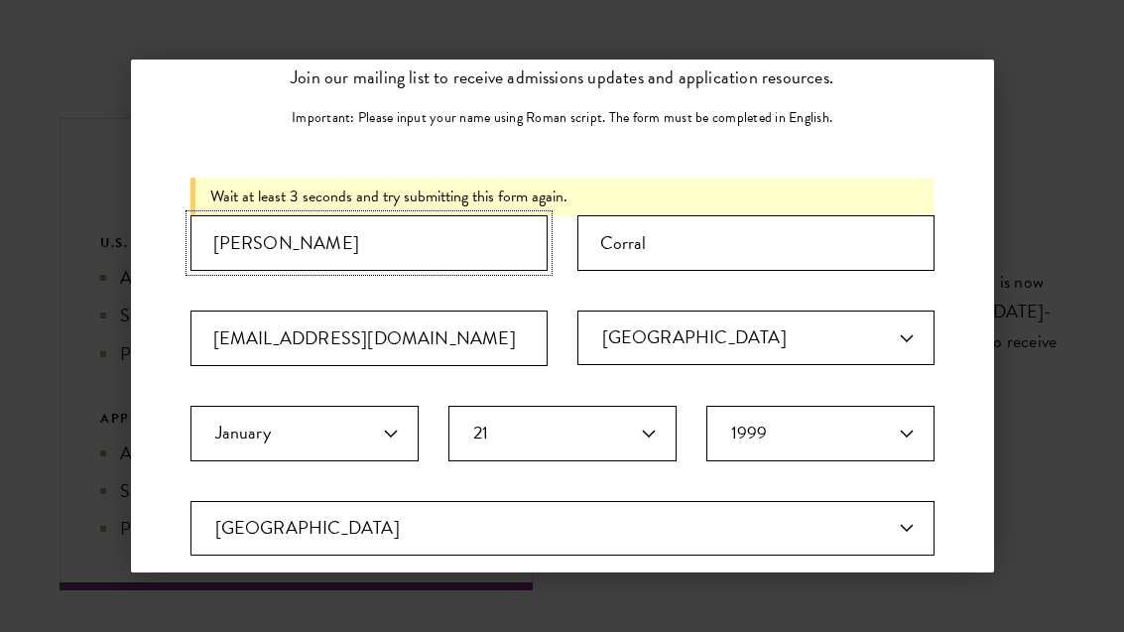
click at [385, 240] on input "Alec" at bounding box center [368, 243] width 357 height 56
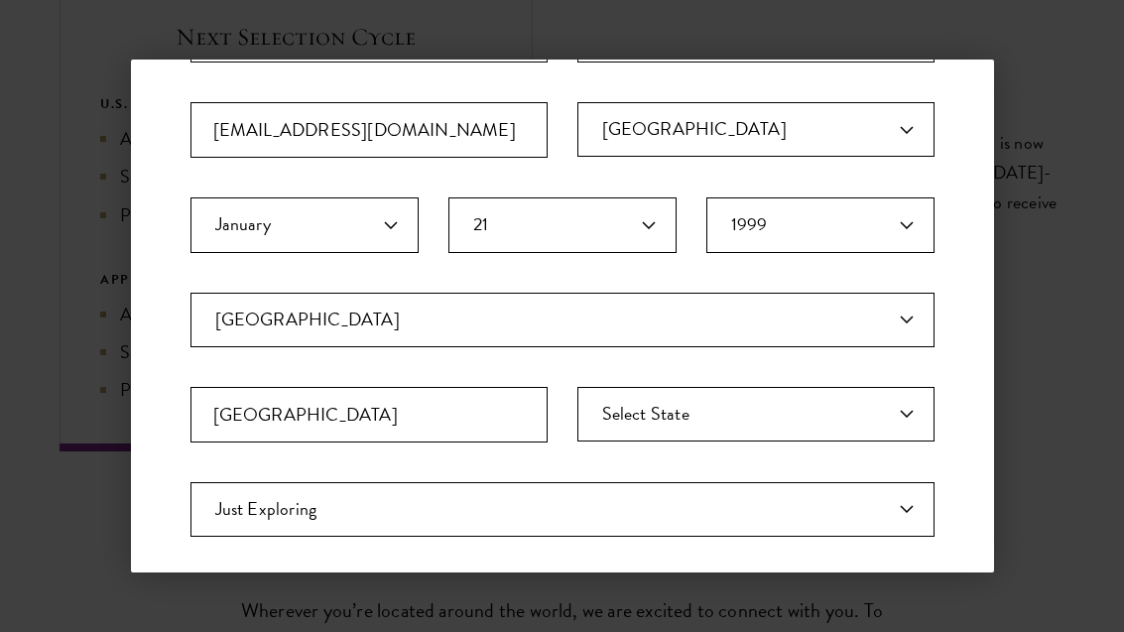
scroll to position [351, 0]
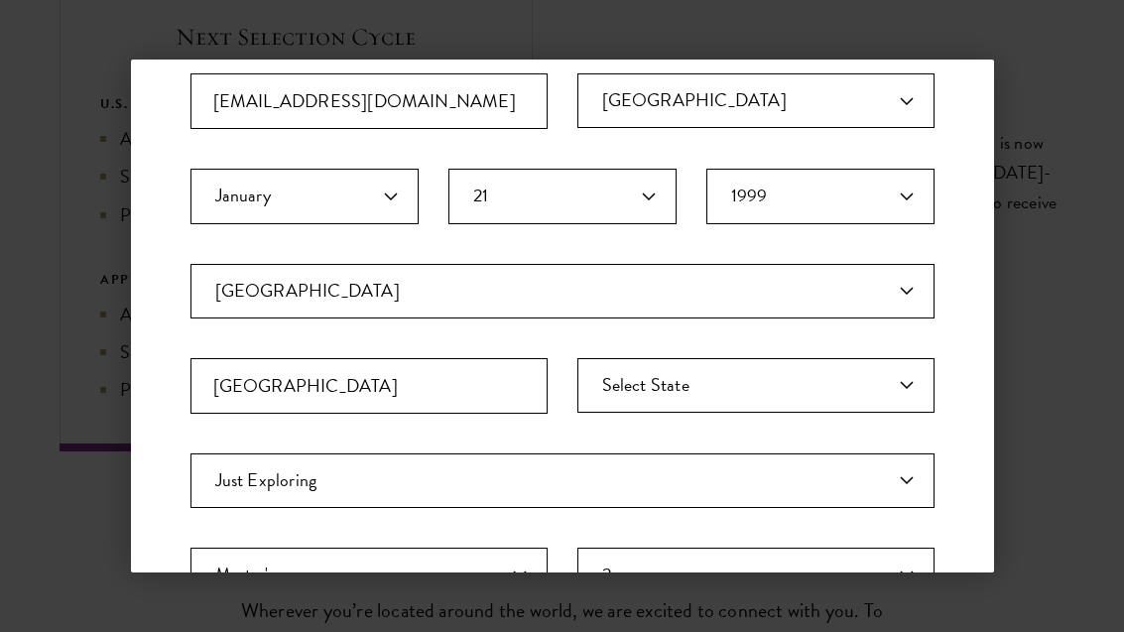
type input "Alondra Elizabeth"
click at [499, 373] on input "Socorro" at bounding box center [368, 386] width 357 height 56
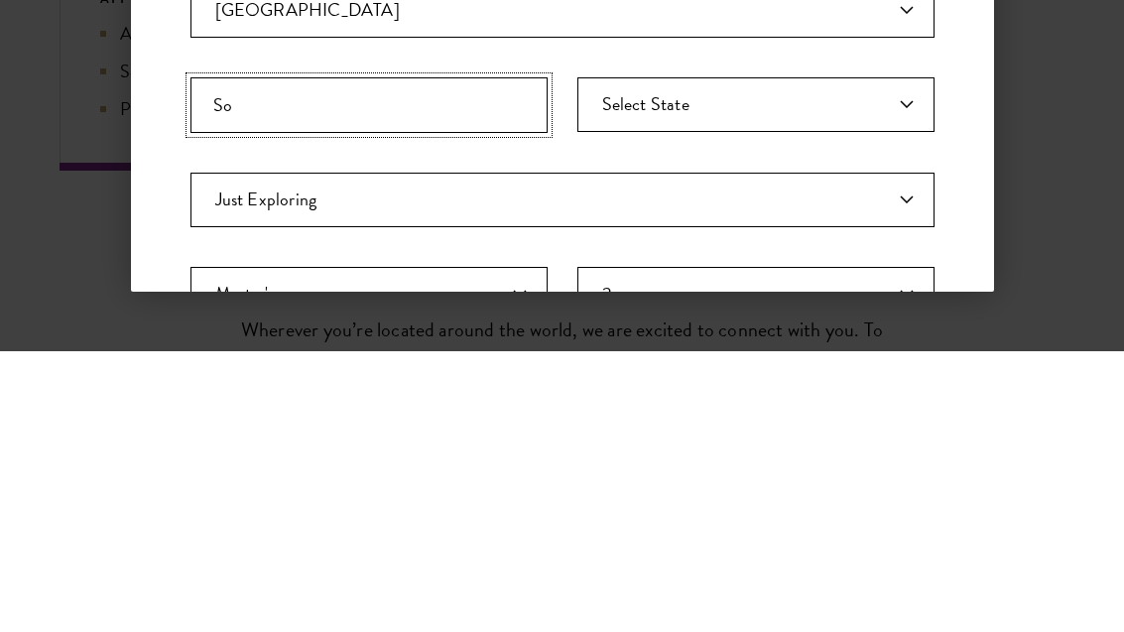
type input "S"
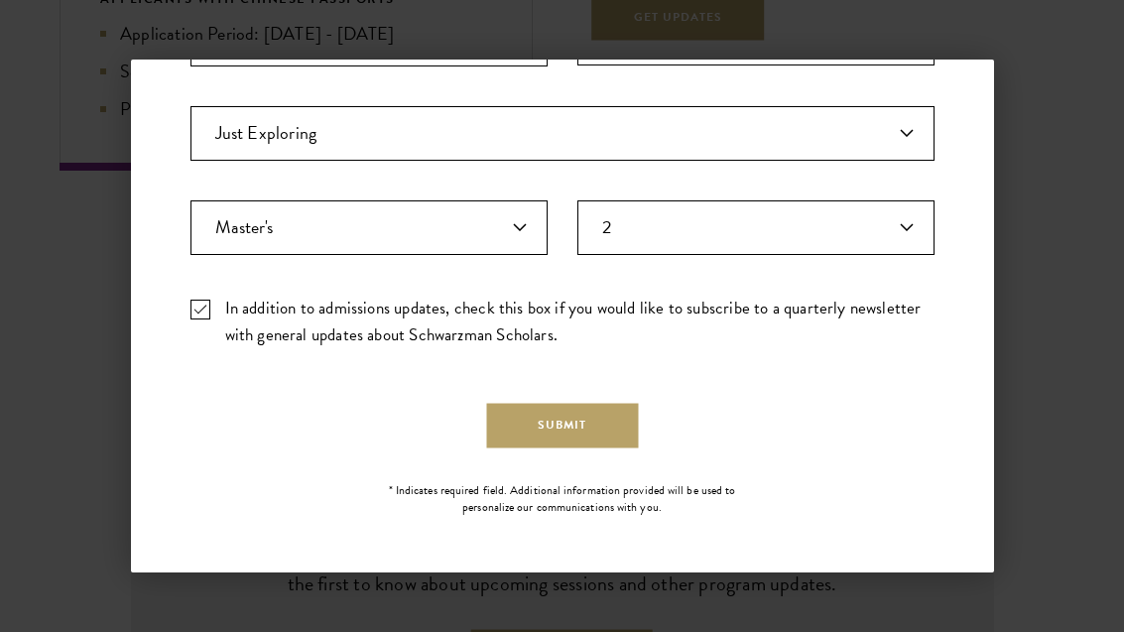
scroll to position [696, 0]
type input "El Paso"
click at [582, 423] on button "Submit" at bounding box center [562, 428] width 152 height 45
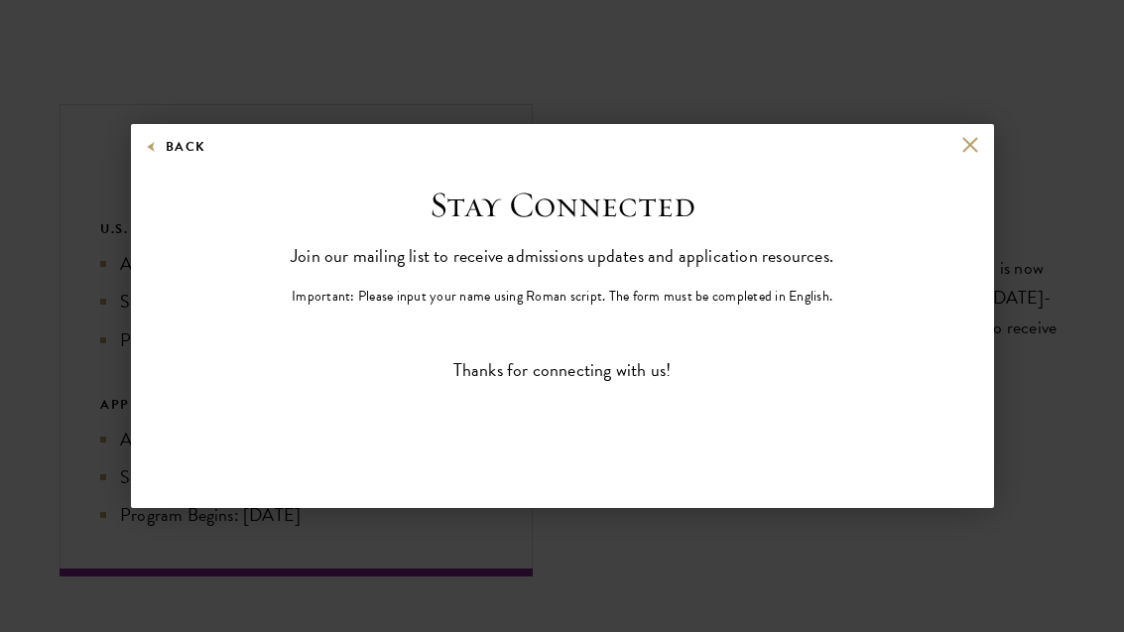
scroll to position [0, 0]
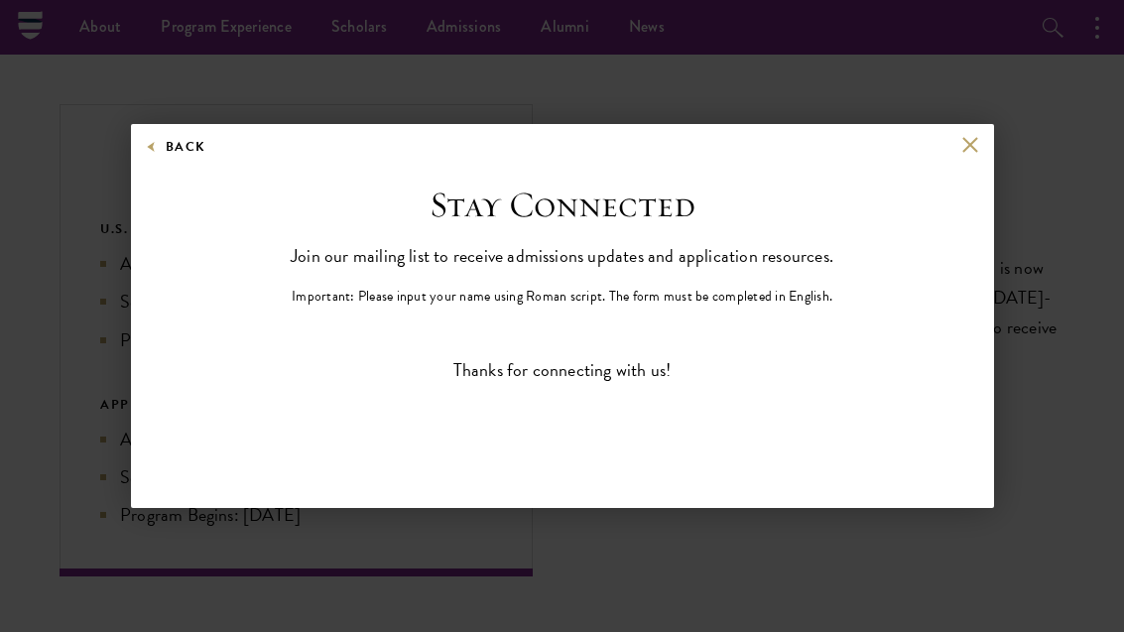
click at [970, 149] on button at bounding box center [970, 144] width 17 height 17
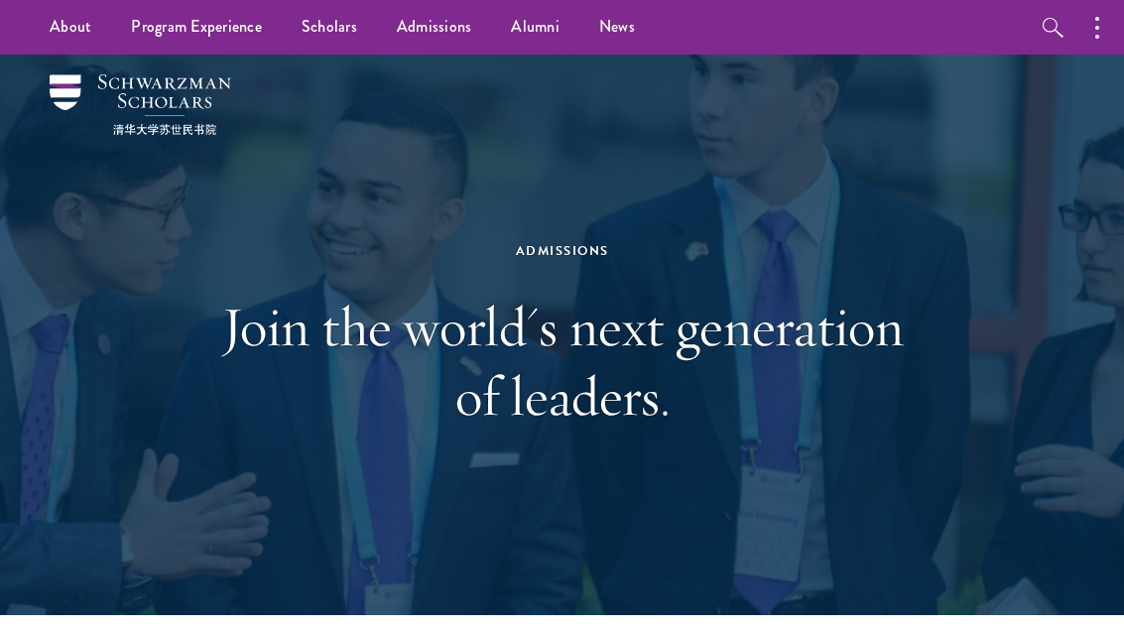
click at [0, 0] on li "Overview" at bounding box center [0, 0] width 0 height 0
click at [0, 0] on link "Overview" at bounding box center [0, 0] width 0 height 0
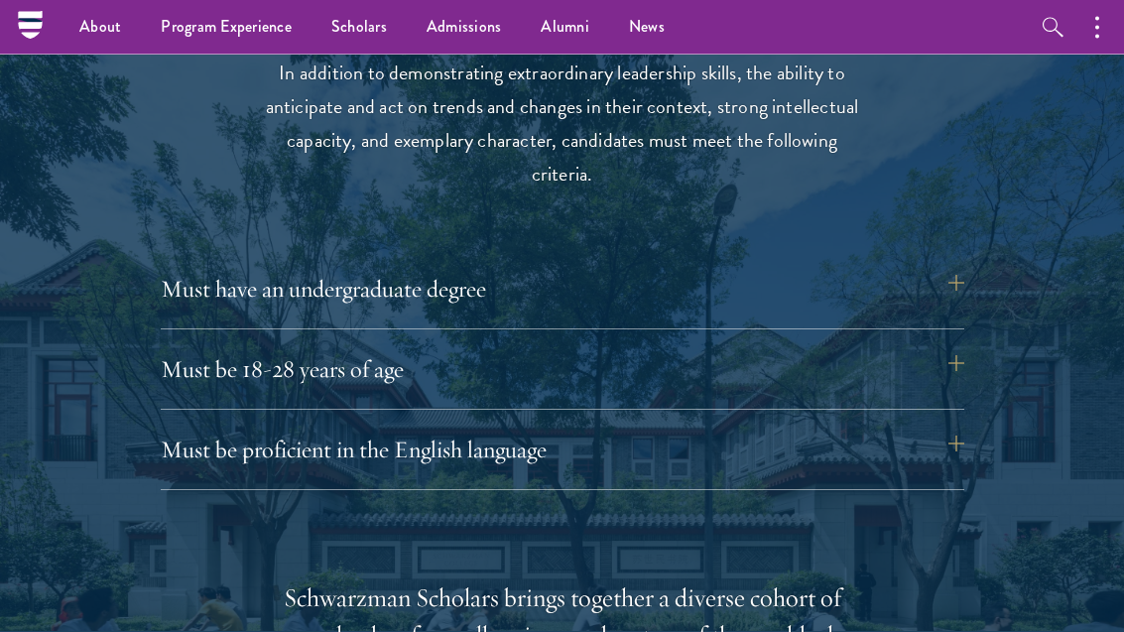
scroll to position [2546, 0]
click at [0, 0] on link "Curriculum" at bounding box center [0, 0] width 0 height 0
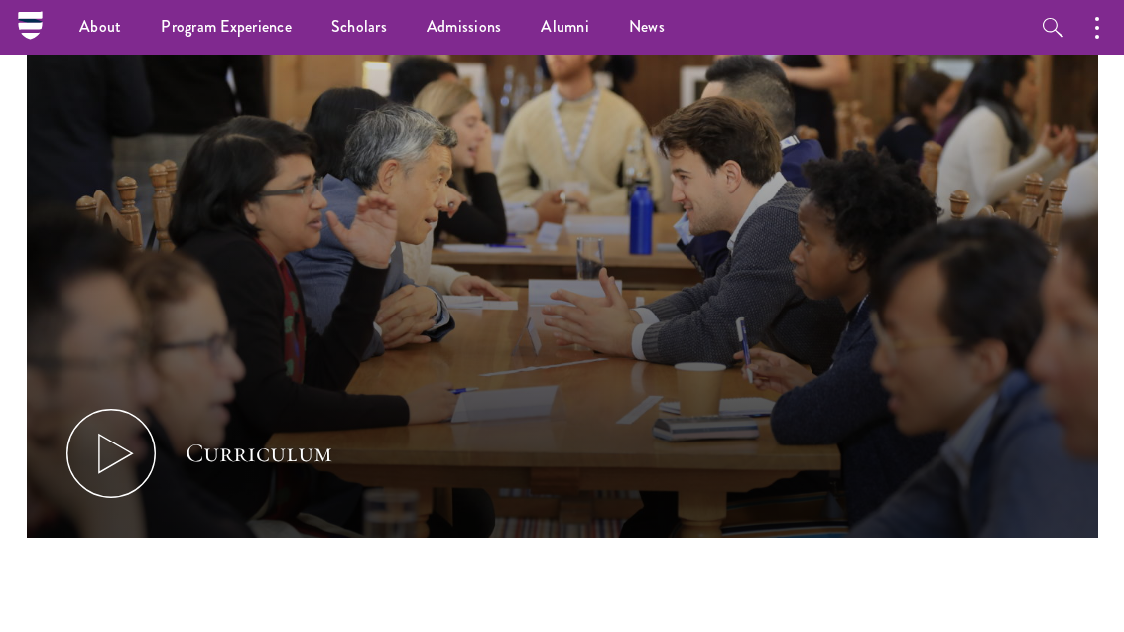
scroll to position [901, 0]
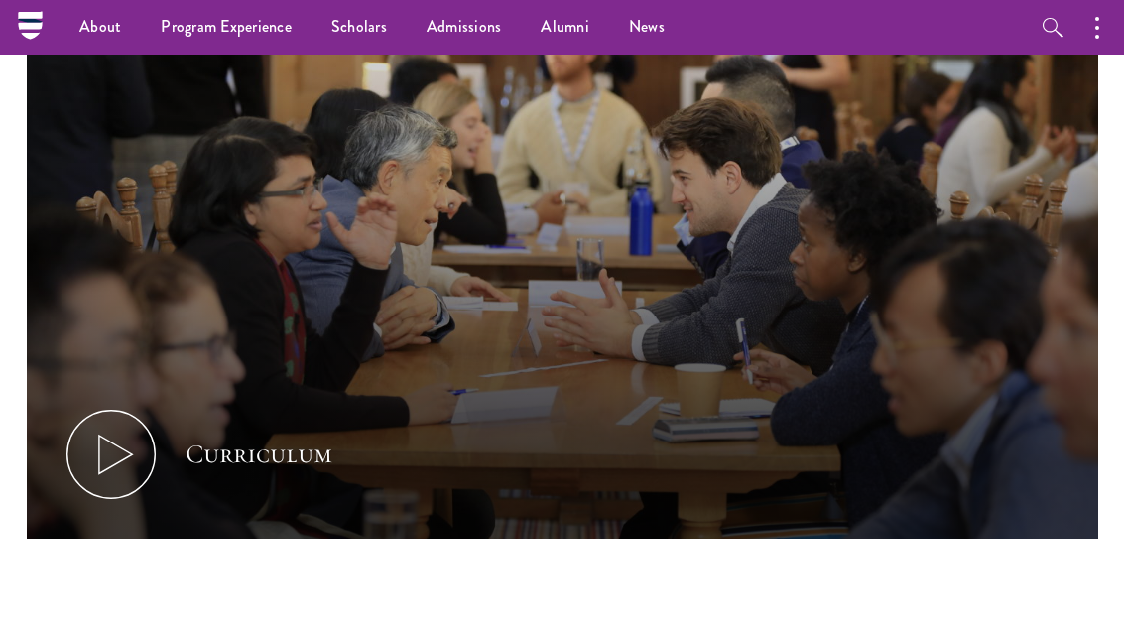
click at [95, 460] on icon at bounding box center [110, 454] width 89 height 89
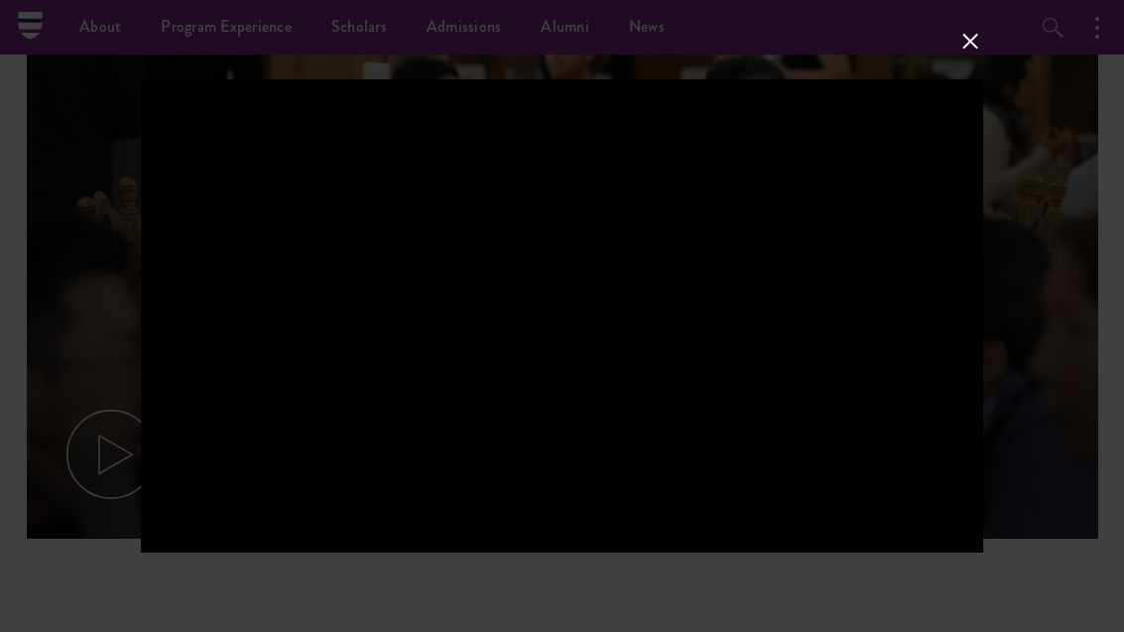
click at [965, 48] on button at bounding box center [970, 41] width 26 height 26
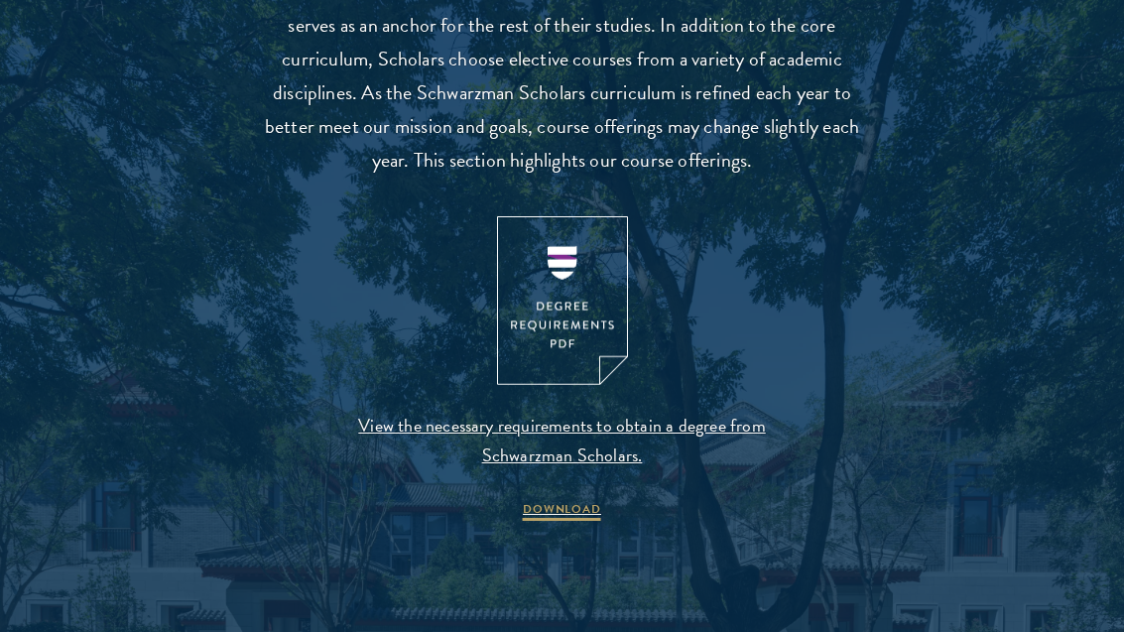
scroll to position [1937, 0]
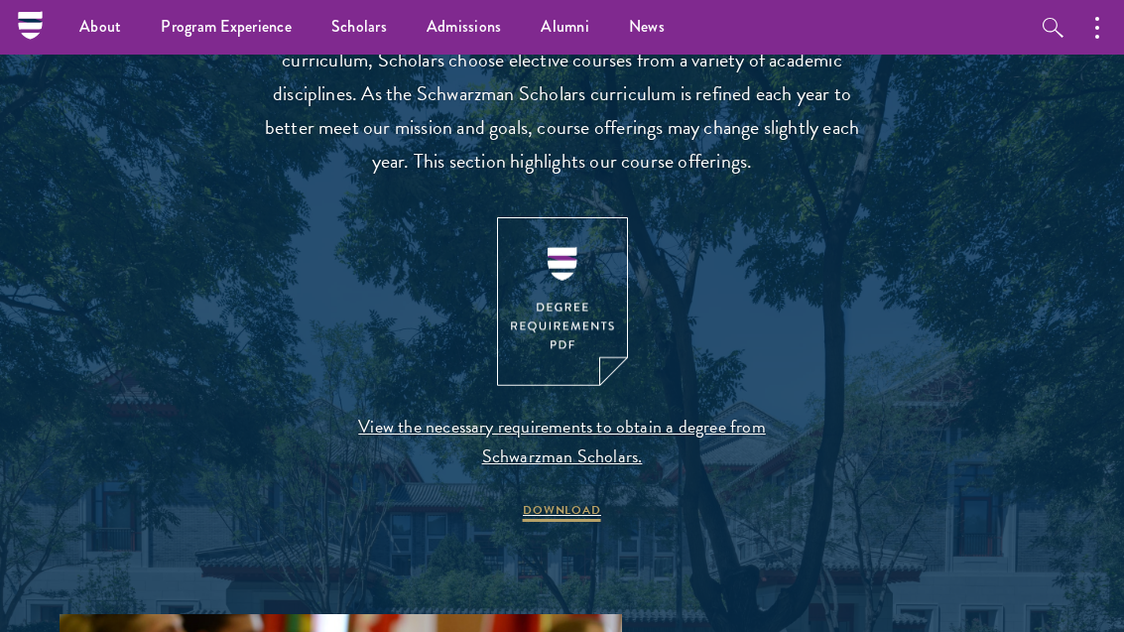
click at [573, 287] on img at bounding box center [562, 302] width 131 height 170
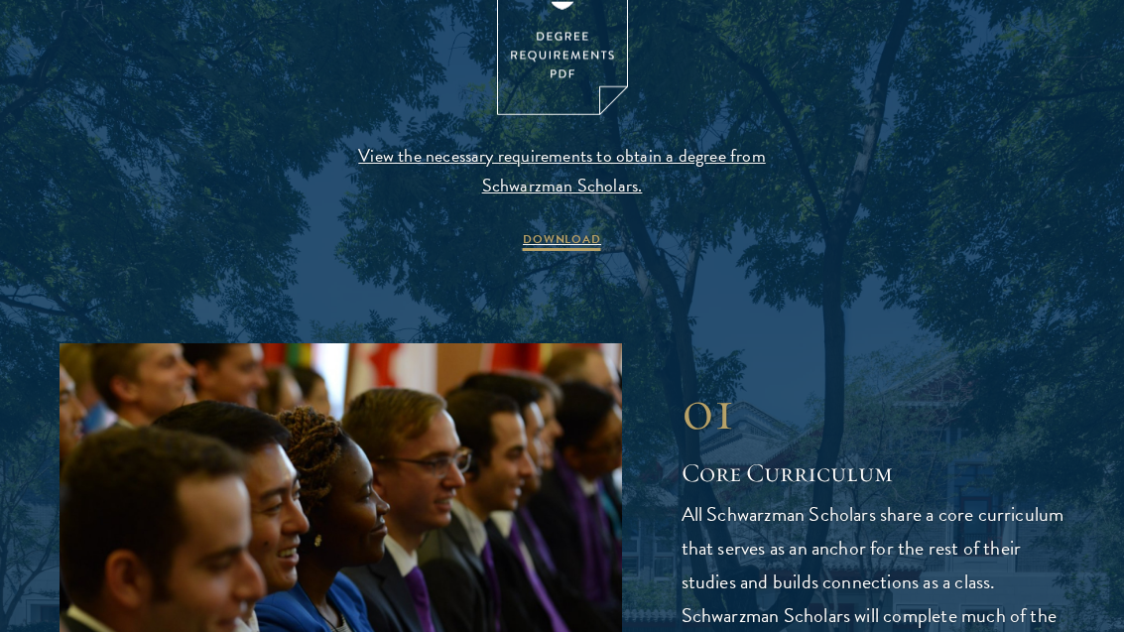
scroll to position [2216, 0]
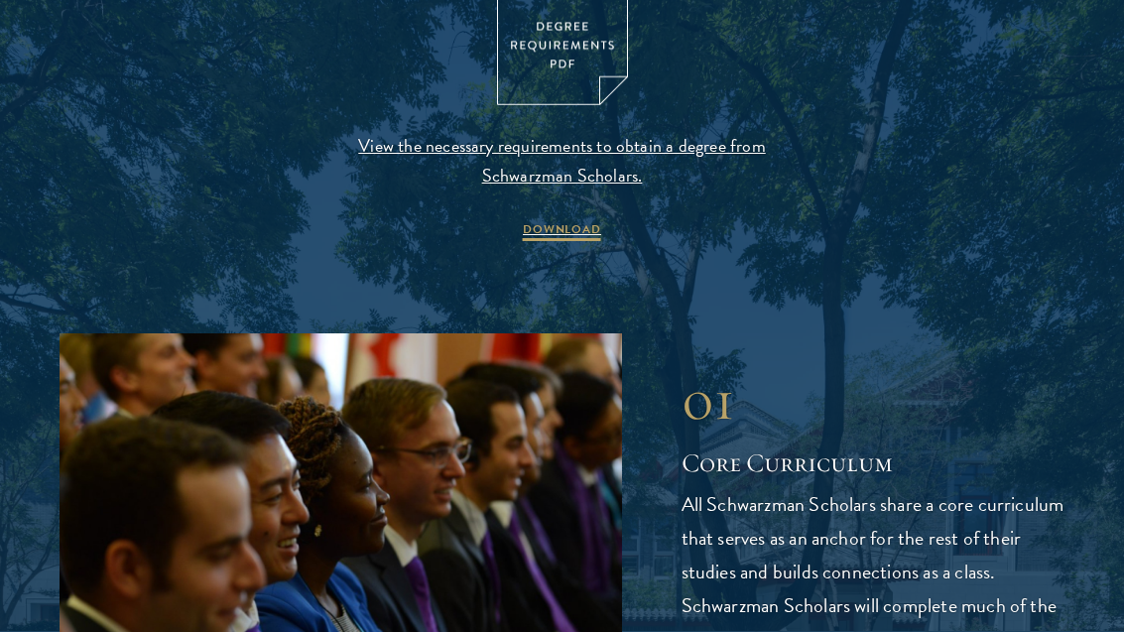
click at [674, 143] on span "View the necessary requirements to obtain a degree from Schwarzman Scholars." at bounding box center [562, 162] width 466 height 60
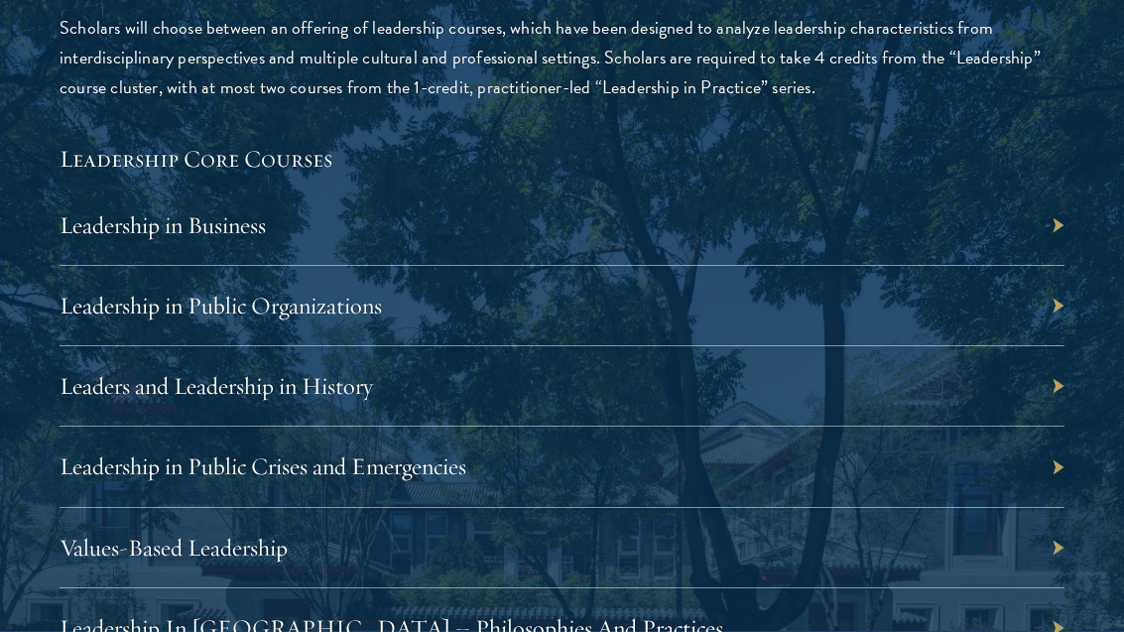
scroll to position [3243, 0]
click at [1043, 229] on div "Leadership in Business" at bounding box center [562, 225] width 1005 height 80
click at [1055, 220] on div "Leadership in Business" at bounding box center [562, 225] width 1005 height 80
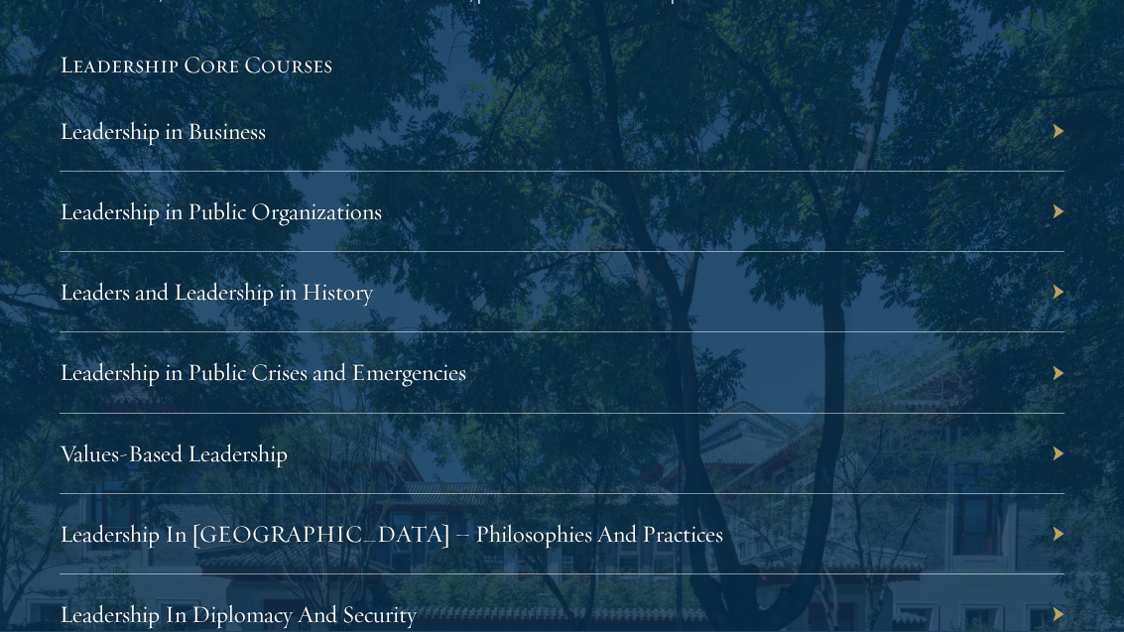
scroll to position [3337, 0]
click at [238, 128] on link "Leadership in Business" at bounding box center [163, 131] width 206 height 30
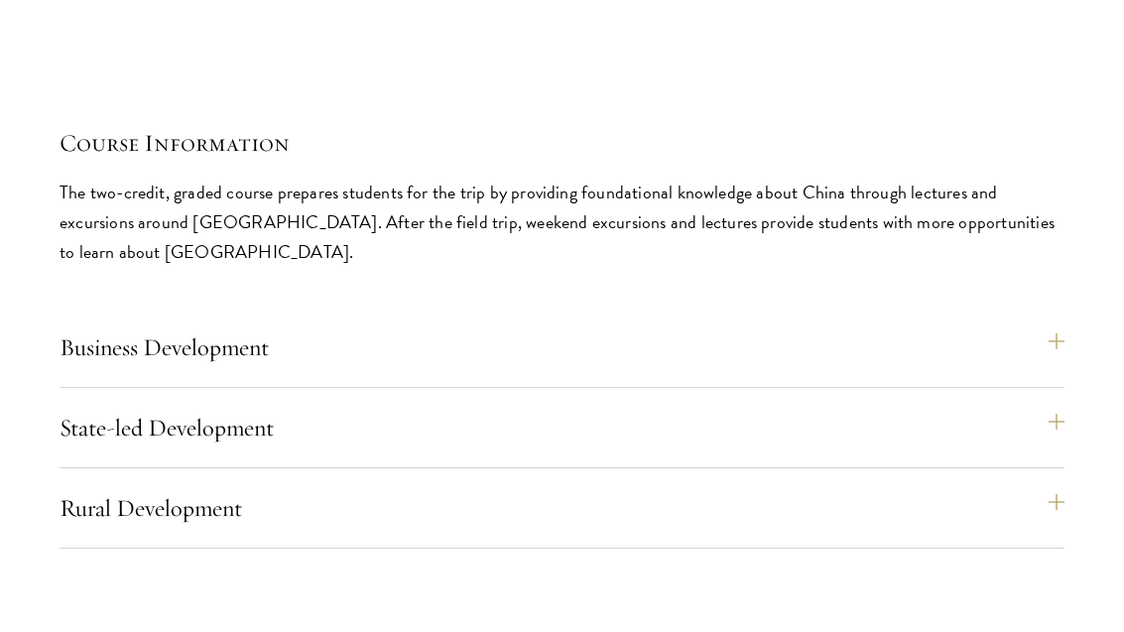
scroll to position [8375, 0]
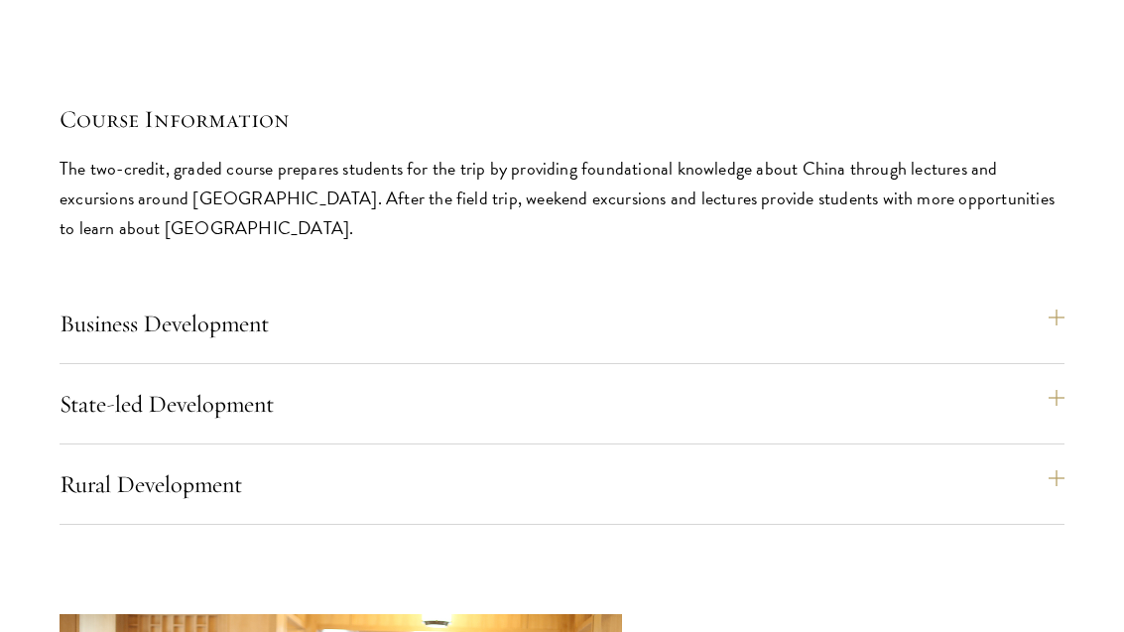
click at [983, 467] on button "Rural Development" at bounding box center [562, 484] width 1005 height 48
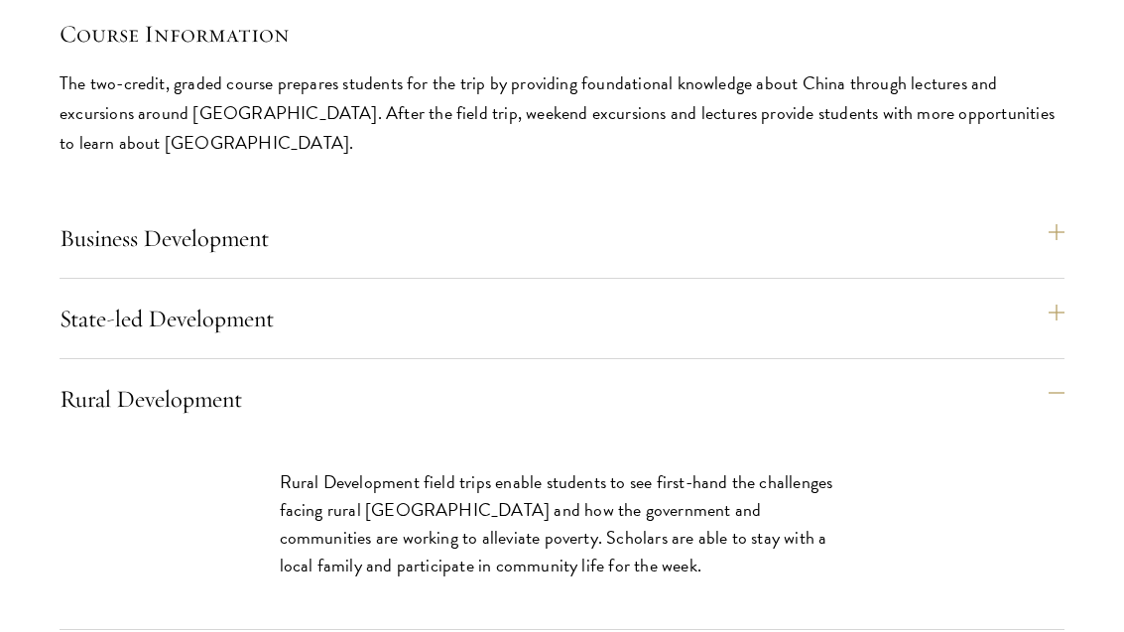
scroll to position [8466, 0]
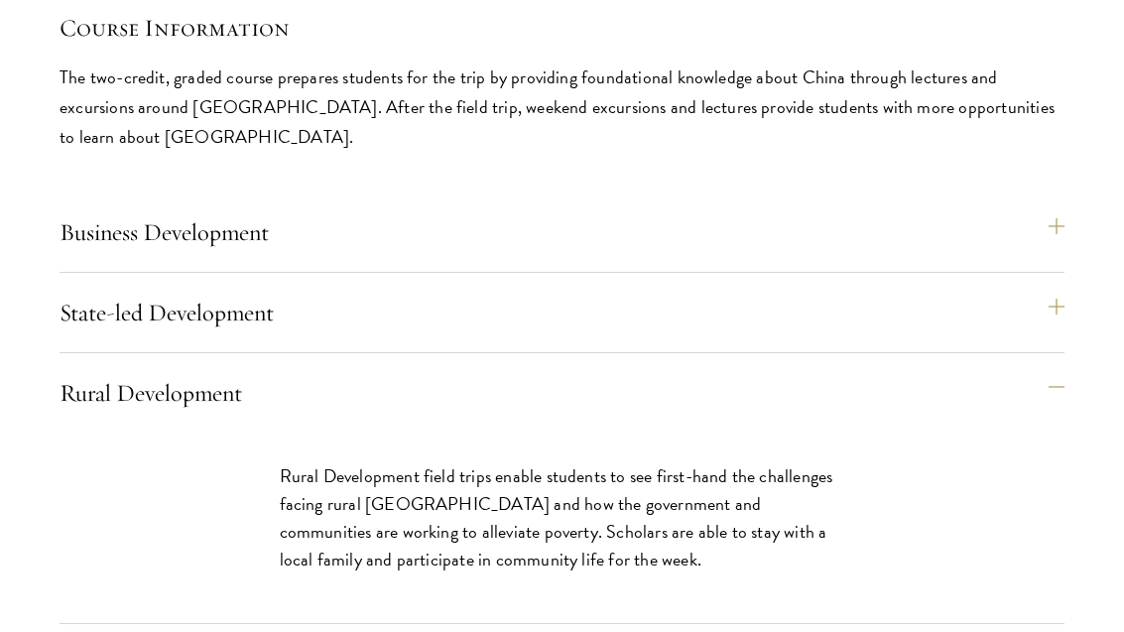
click at [1058, 298] on button "State-led Development" at bounding box center [562, 313] width 1005 height 48
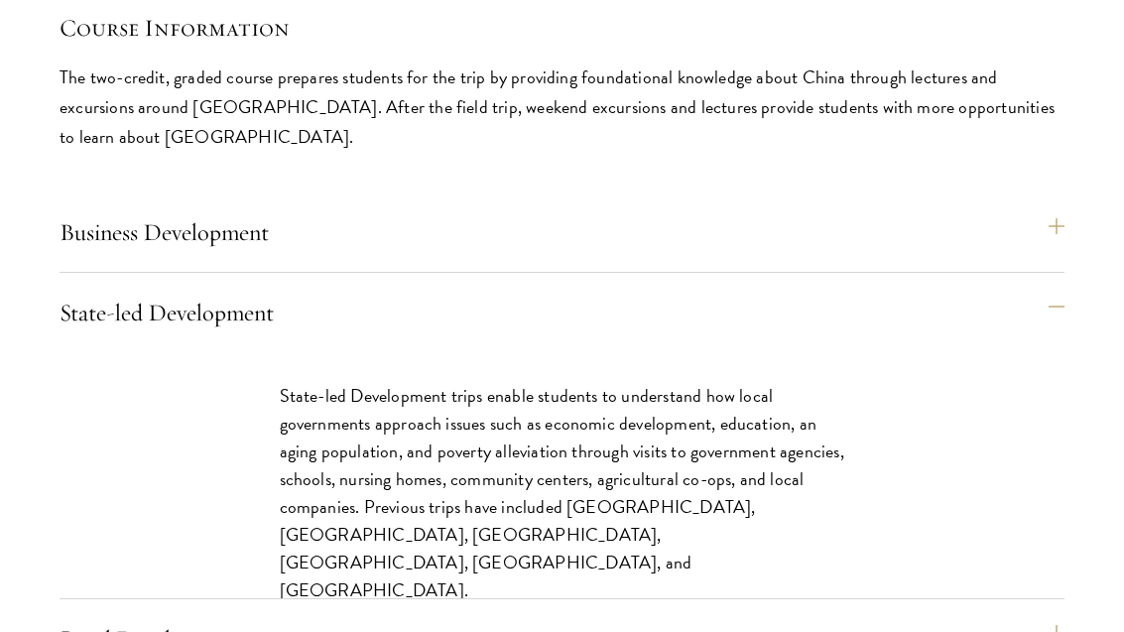
click at [1065, 289] on button "State-led Development" at bounding box center [562, 313] width 1005 height 48
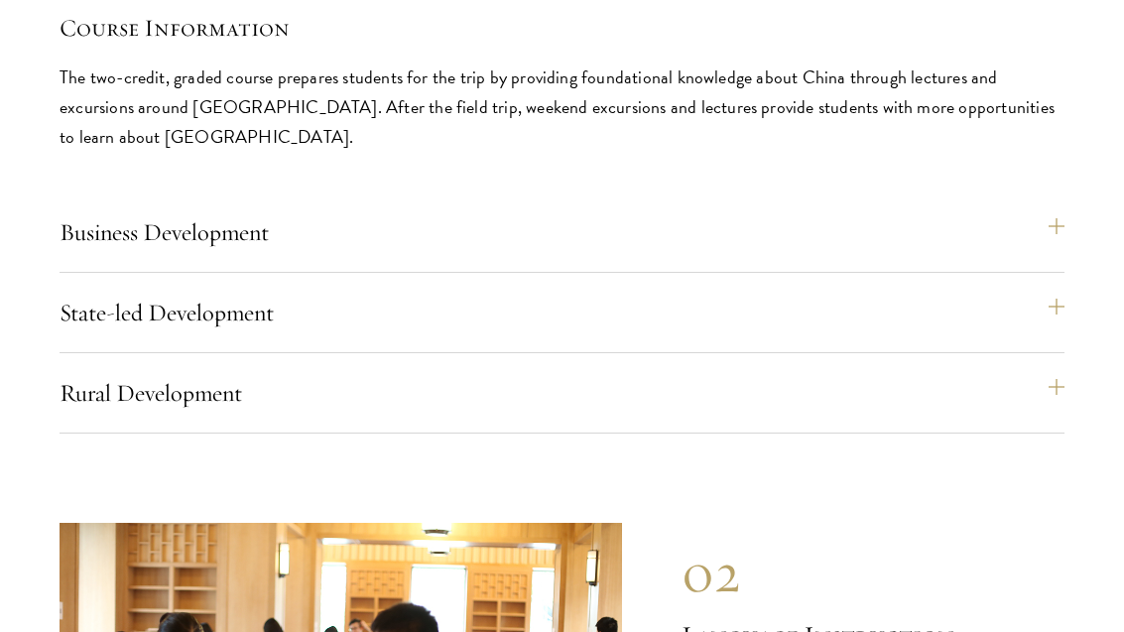
click at [1061, 208] on button "Business Development" at bounding box center [562, 232] width 1005 height 48
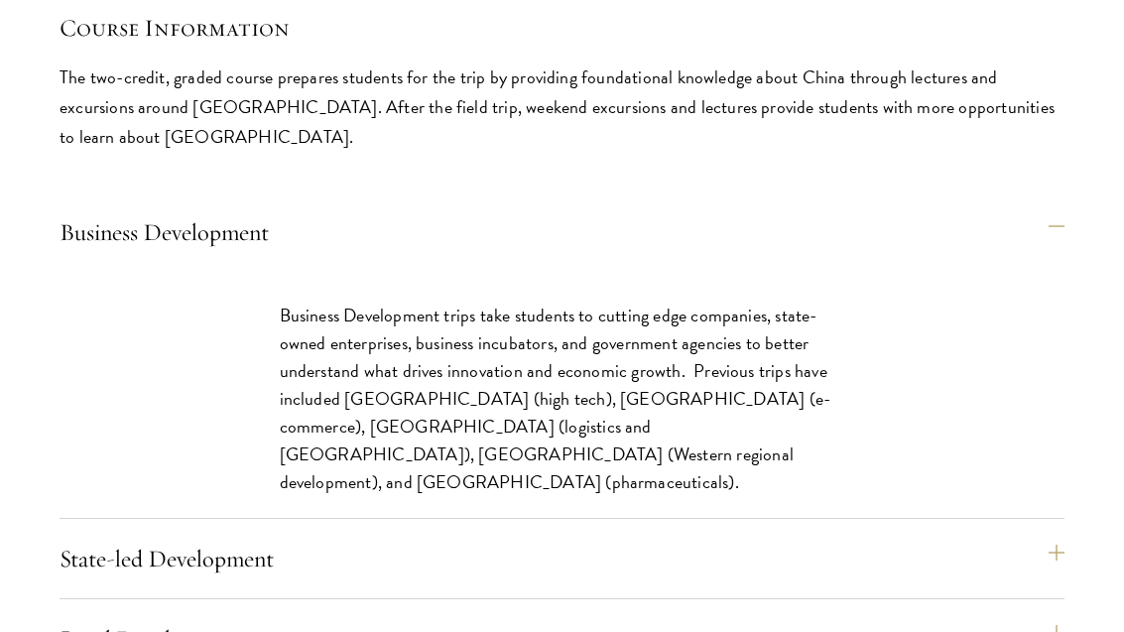
click at [1065, 231] on button "Business Development" at bounding box center [562, 232] width 1005 height 48
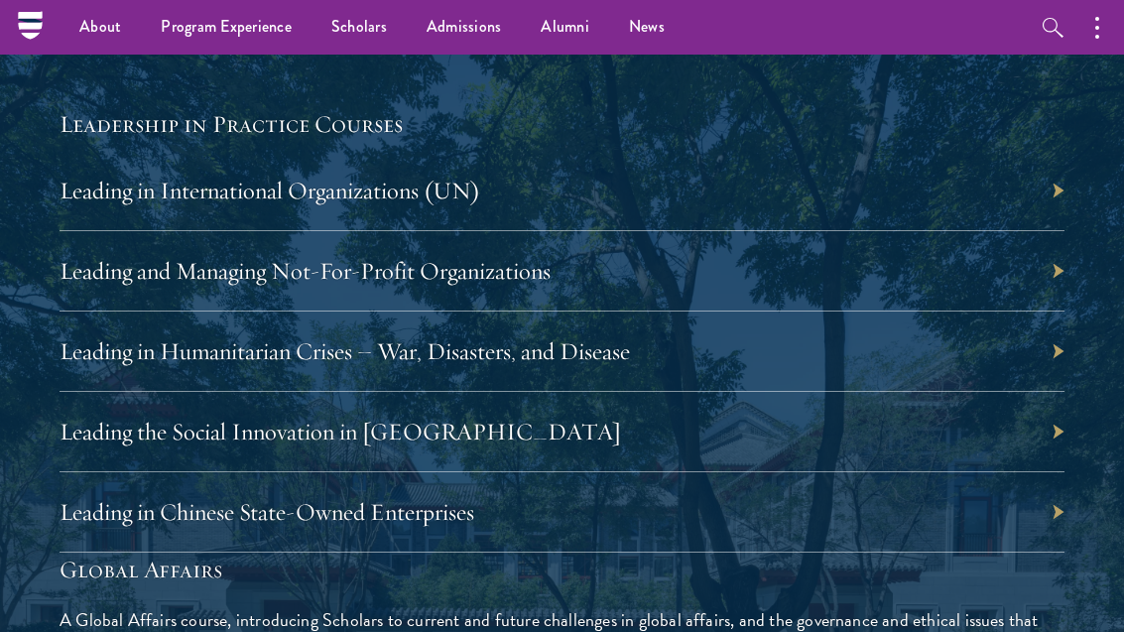
scroll to position [4103, 0]
click at [1012, 268] on div "Leading and Managing Not-For-Profit Organizations" at bounding box center [562, 272] width 1005 height 80
click at [414, 264] on link "Leading and Managing Not-For-Profit Organizations" at bounding box center [305, 271] width 491 height 30
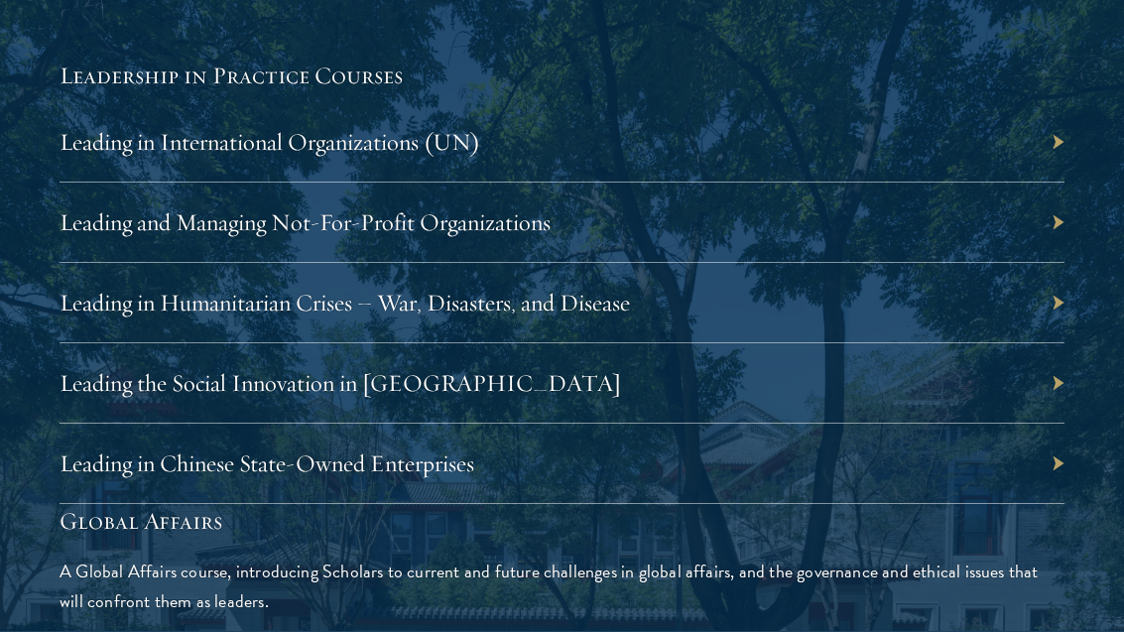
scroll to position [4153, 0]
click at [455, 293] on link "Leading in Humanitarian Crises – War, Disasters, and Disease" at bounding box center [345, 303] width 570 height 30
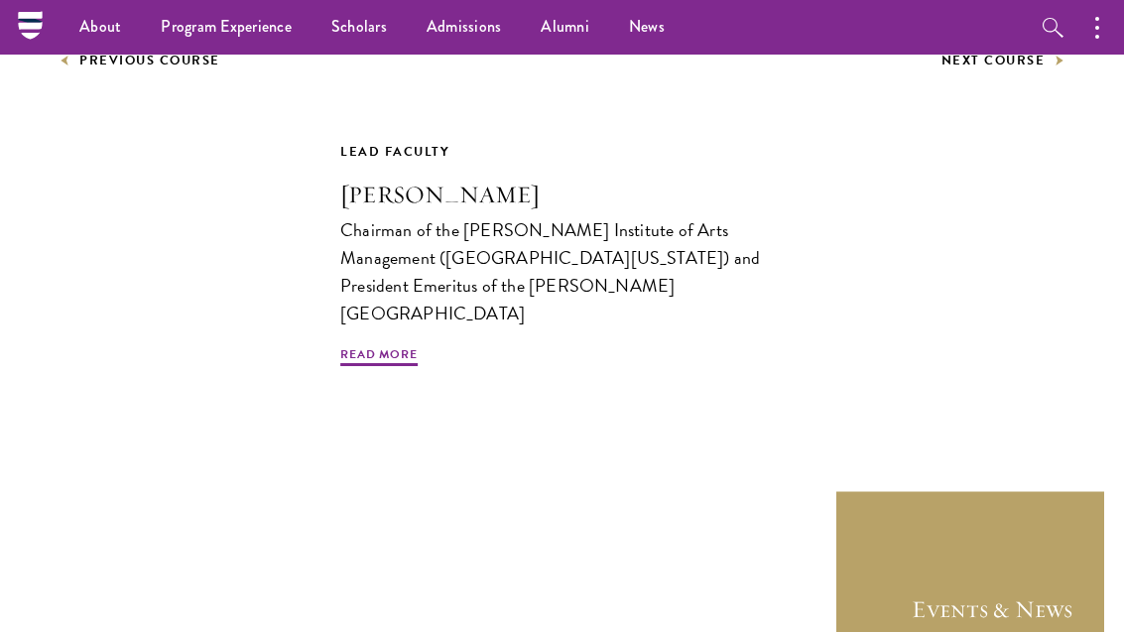
scroll to position [1033, 0]
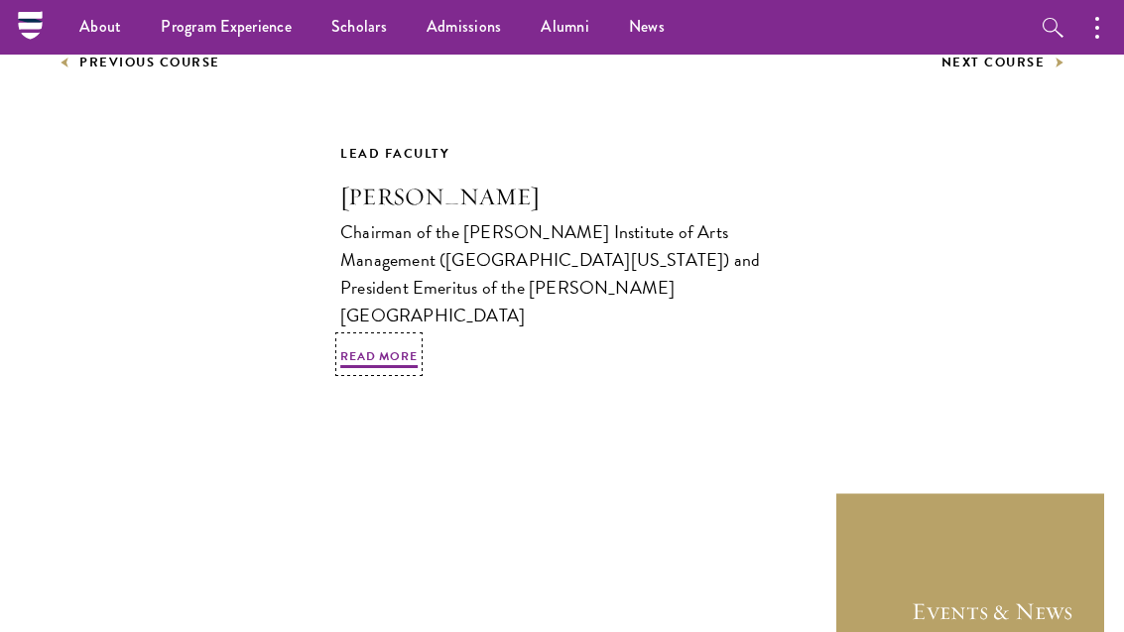
click at [390, 347] on span "Read More" at bounding box center [378, 359] width 77 height 24
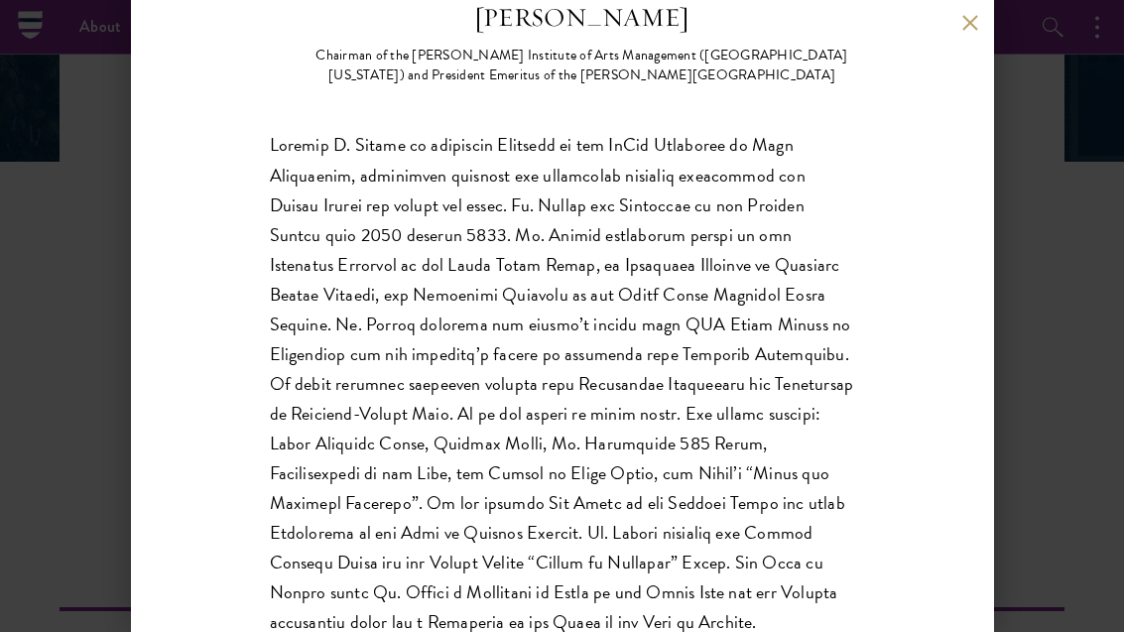
scroll to position [416, 0]
click at [968, 27] on button at bounding box center [970, 23] width 17 height 17
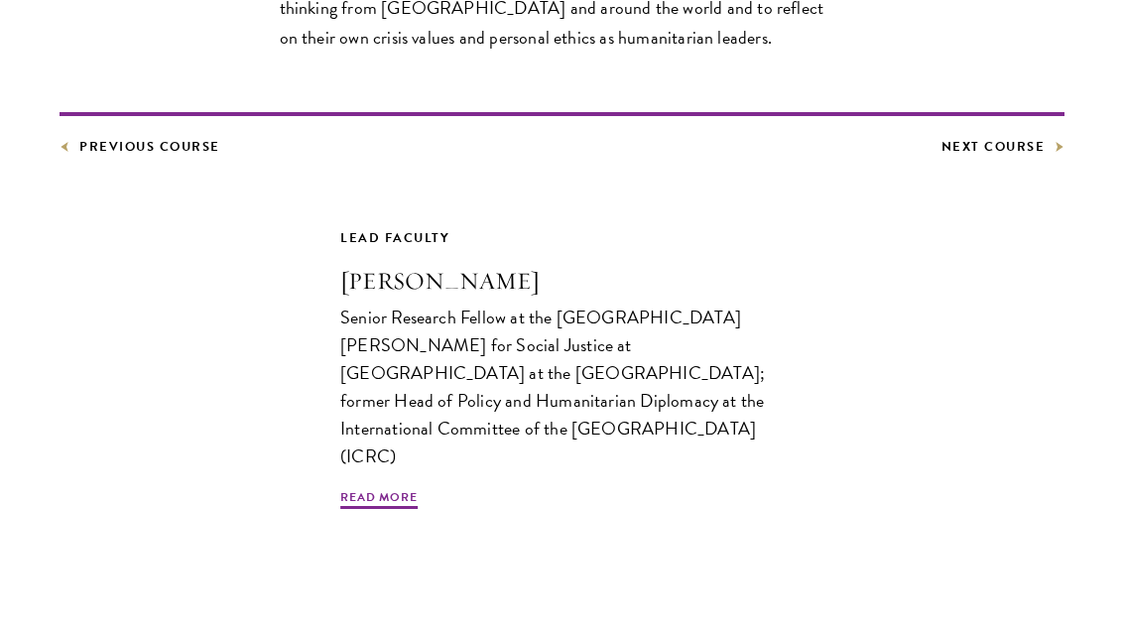
scroll to position [1228, 0]
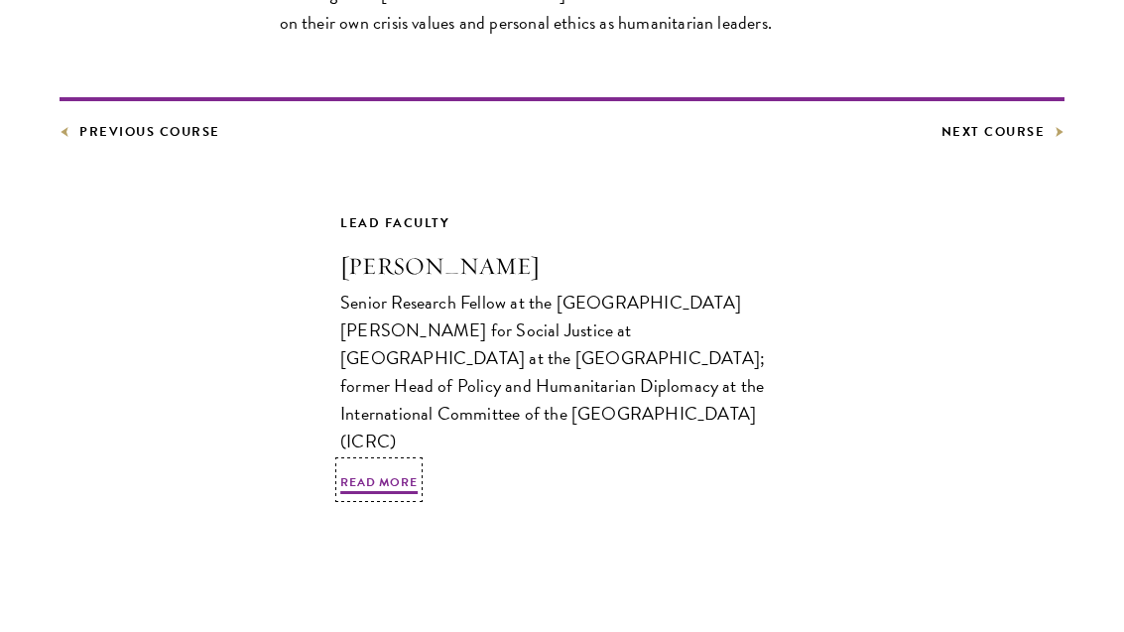
click at [406, 473] on span "Read More" at bounding box center [378, 485] width 77 height 24
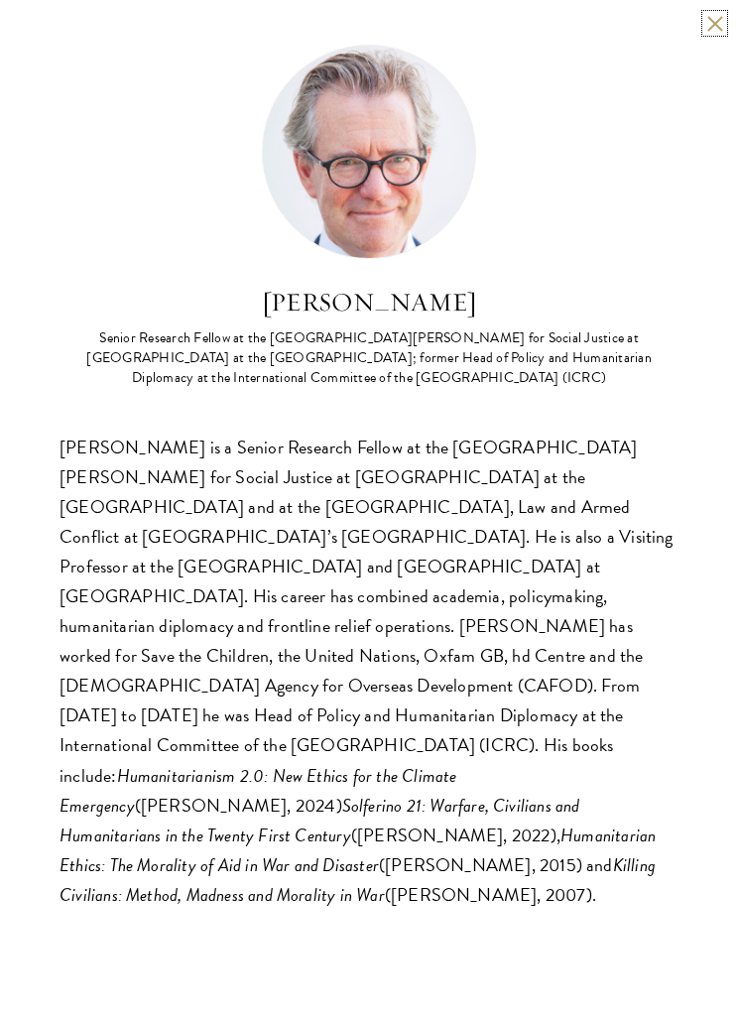
scroll to position [1357, 0]
